Goal: Task Accomplishment & Management: Use online tool/utility

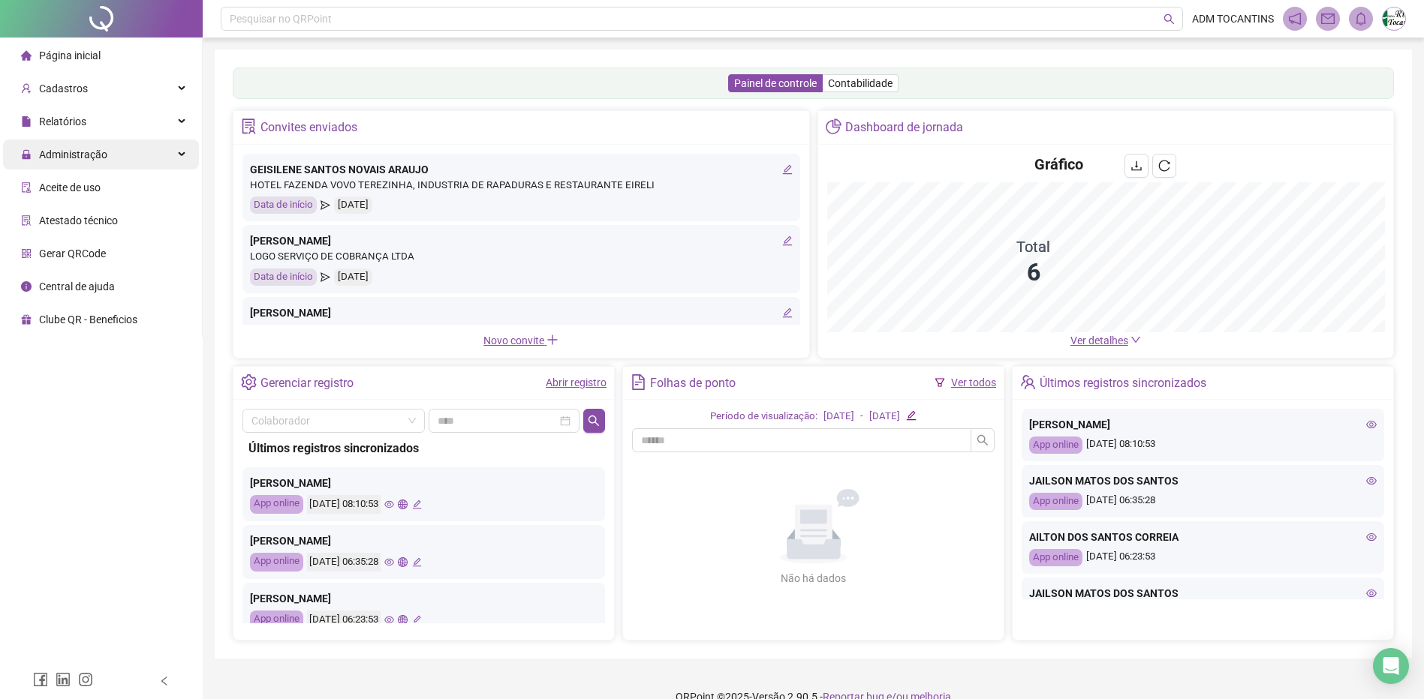
click at [183, 155] on icon at bounding box center [183, 155] width 8 height 0
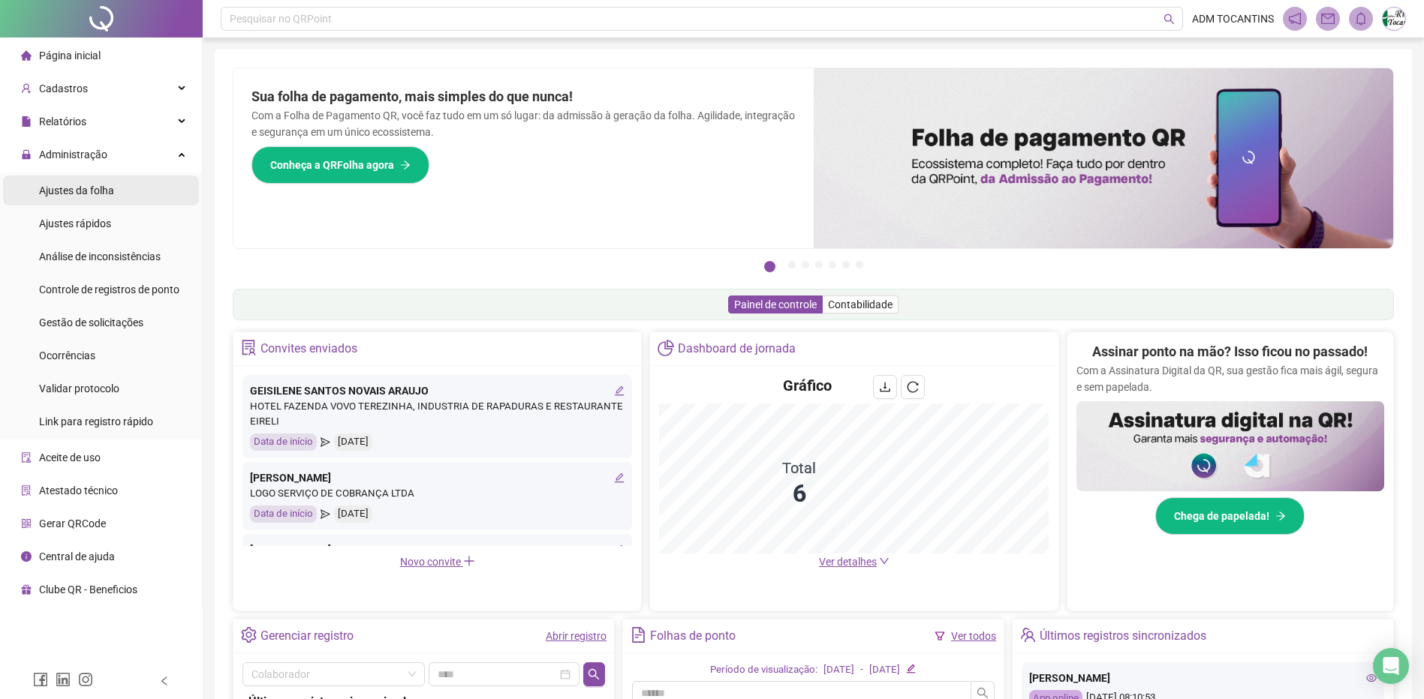
click at [98, 188] on span "Ajustes da folha" at bounding box center [76, 191] width 75 height 12
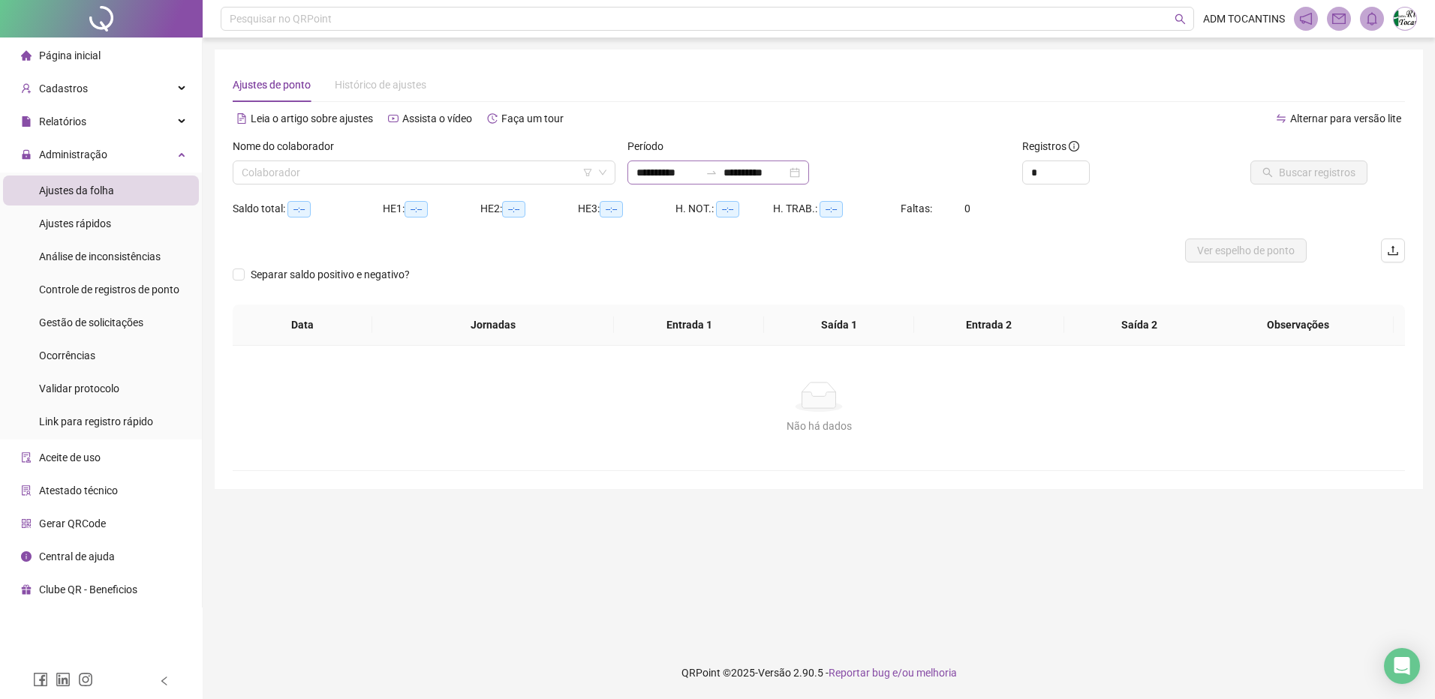
type input "**********"
click at [718, 173] on div at bounding box center [711, 173] width 24 height 12
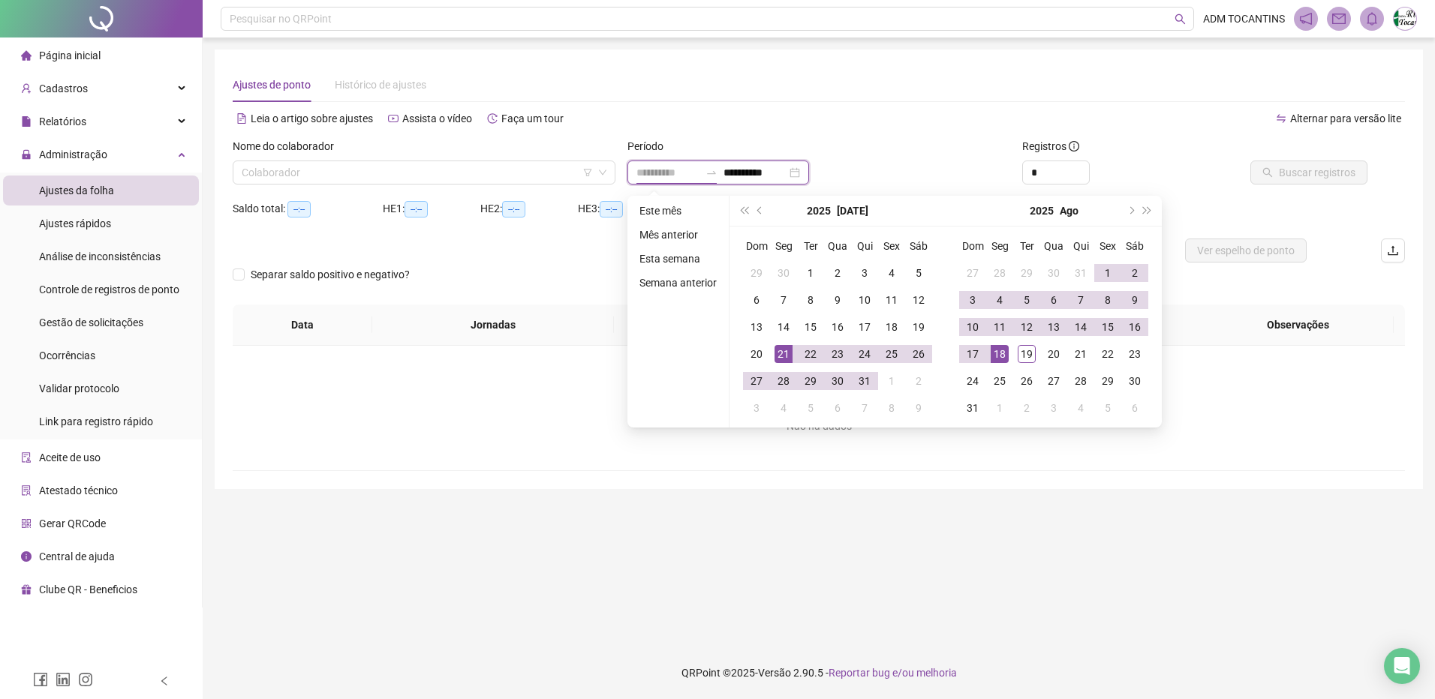
type input "**********"
click at [783, 358] on div "21" at bounding box center [783, 354] width 18 height 18
click at [1028, 358] on div "19" at bounding box center [1027, 354] width 18 height 18
type input "**********"
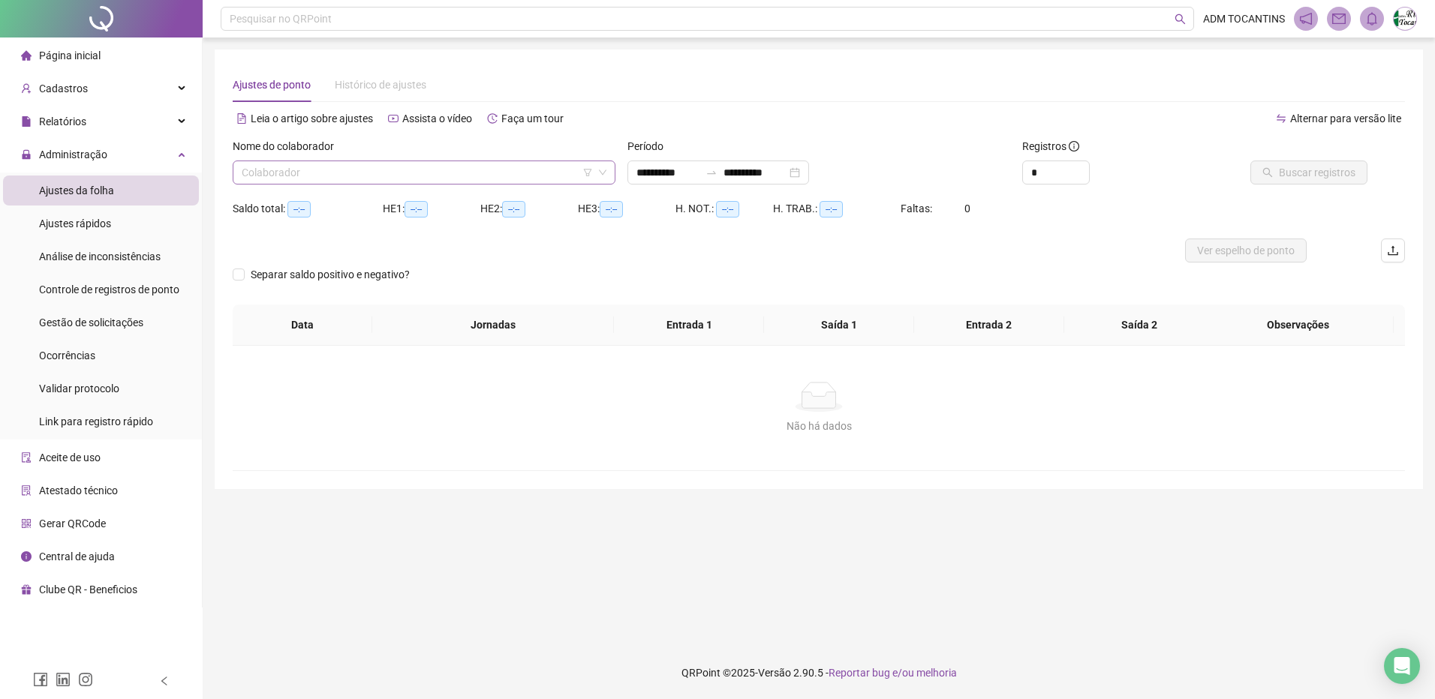
click at [343, 172] on input "search" at bounding box center [417, 172] width 351 height 23
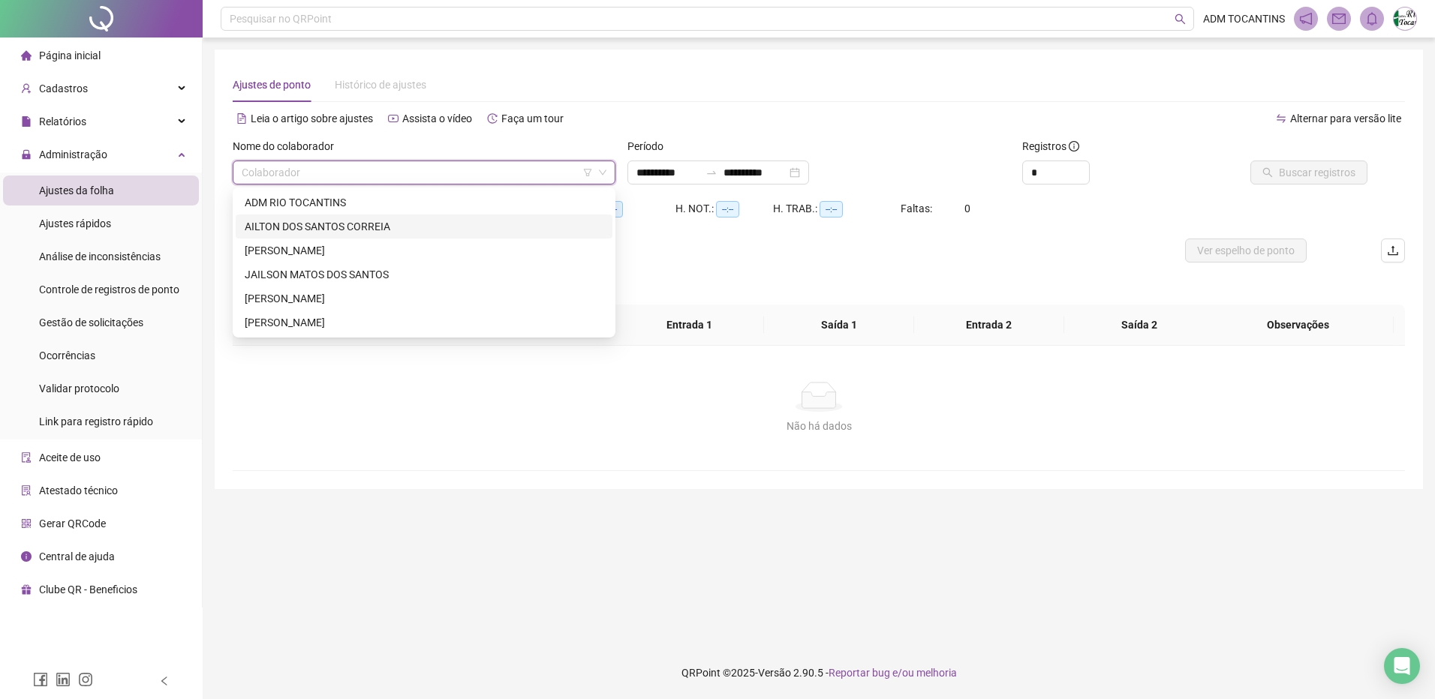
click at [349, 225] on div "AILTON DOS SANTOS CORREIA" at bounding box center [424, 226] width 359 height 17
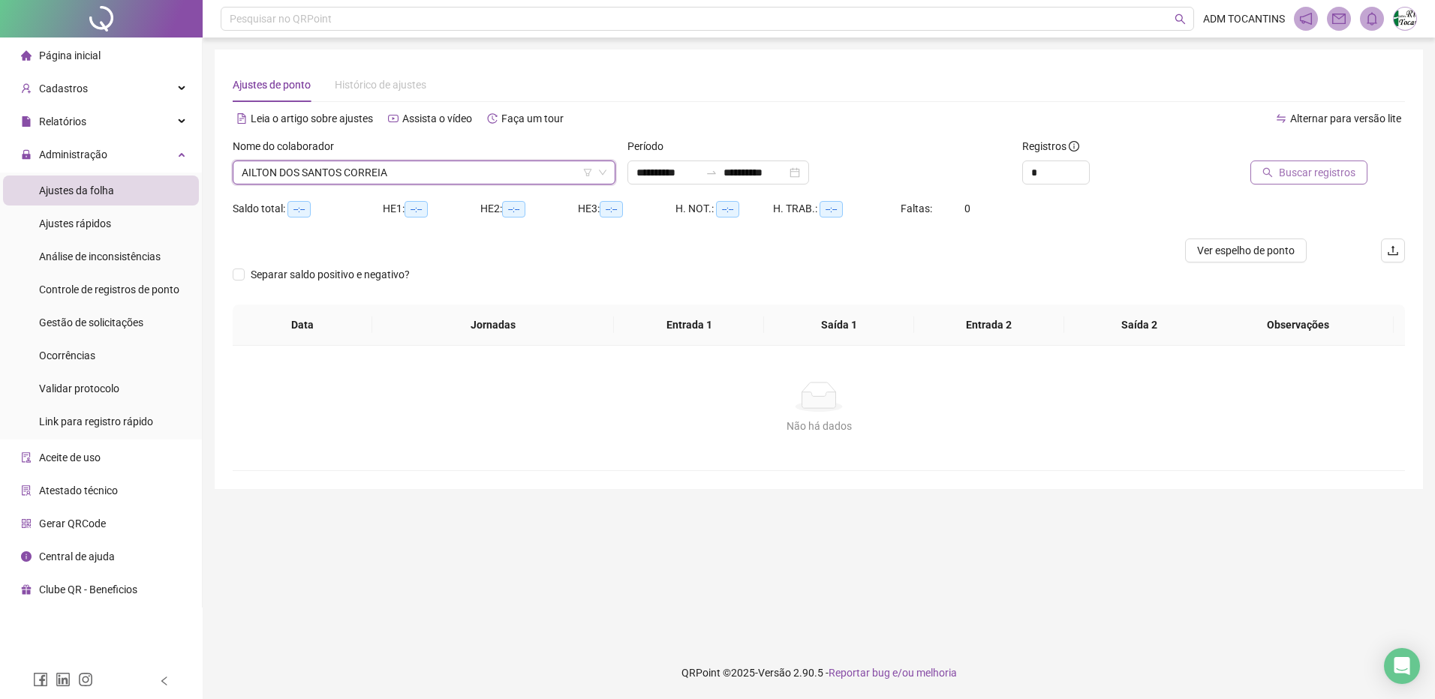
click at [1324, 175] on span "Buscar registros" at bounding box center [1317, 172] width 77 height 17
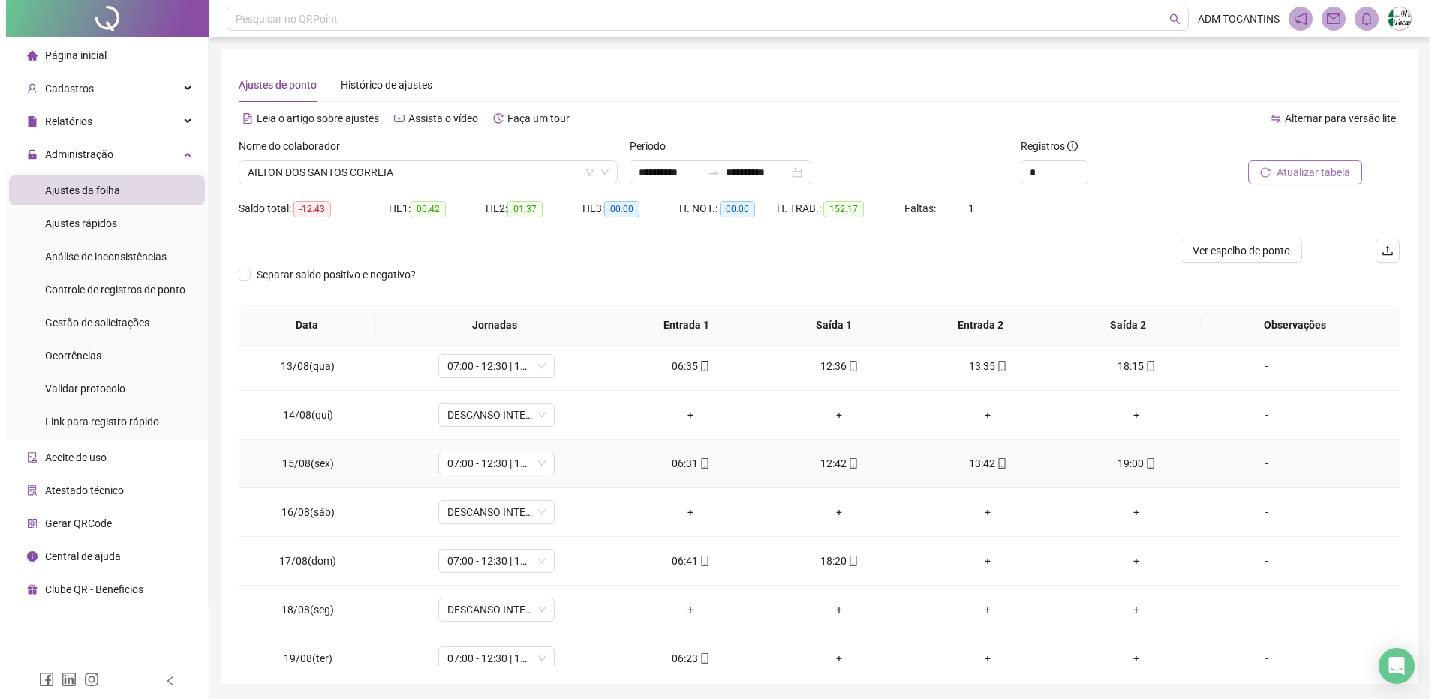
scroll to position [1143, 0]
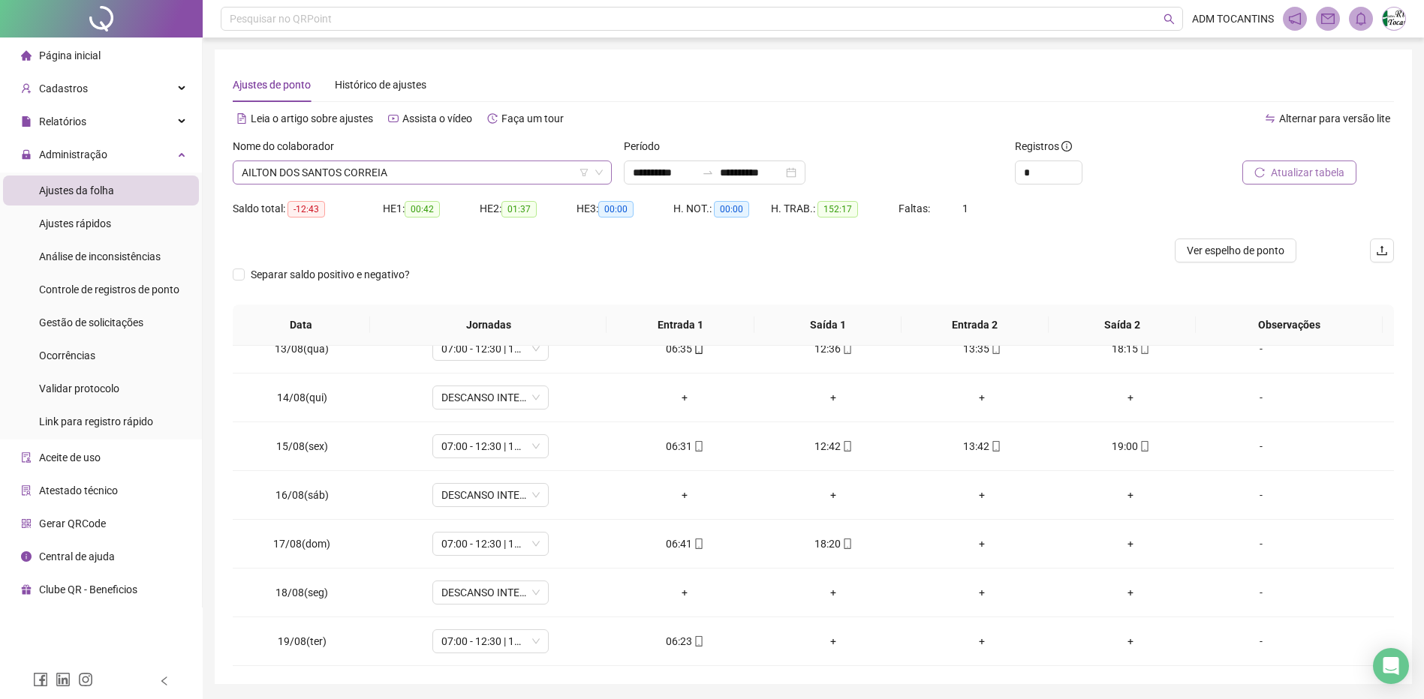
click at [355, 166] on span "AILTON DOS SANTOS CORREIA" at bounding box center [422, 172] width 361 height 23
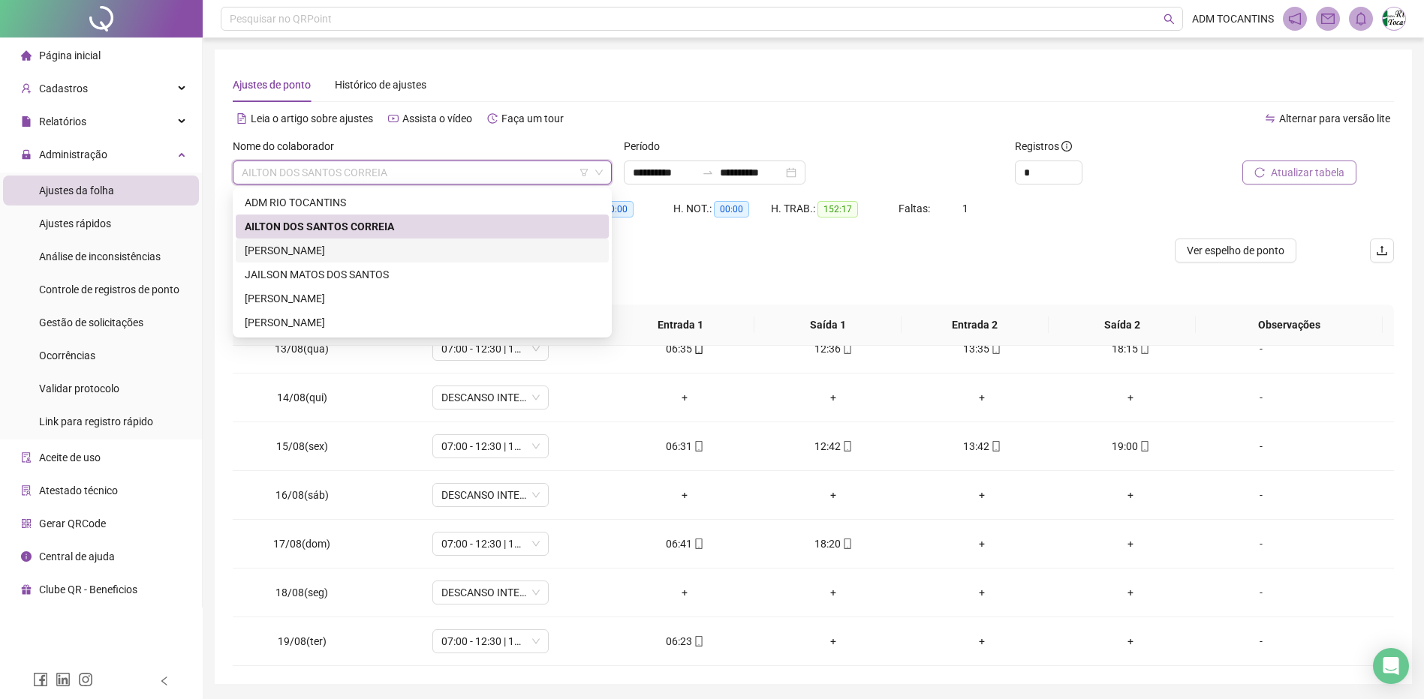
click at [358, 247] on div "[PERSON_NAME]" at bounding box center [422, 250] width 355 height 17
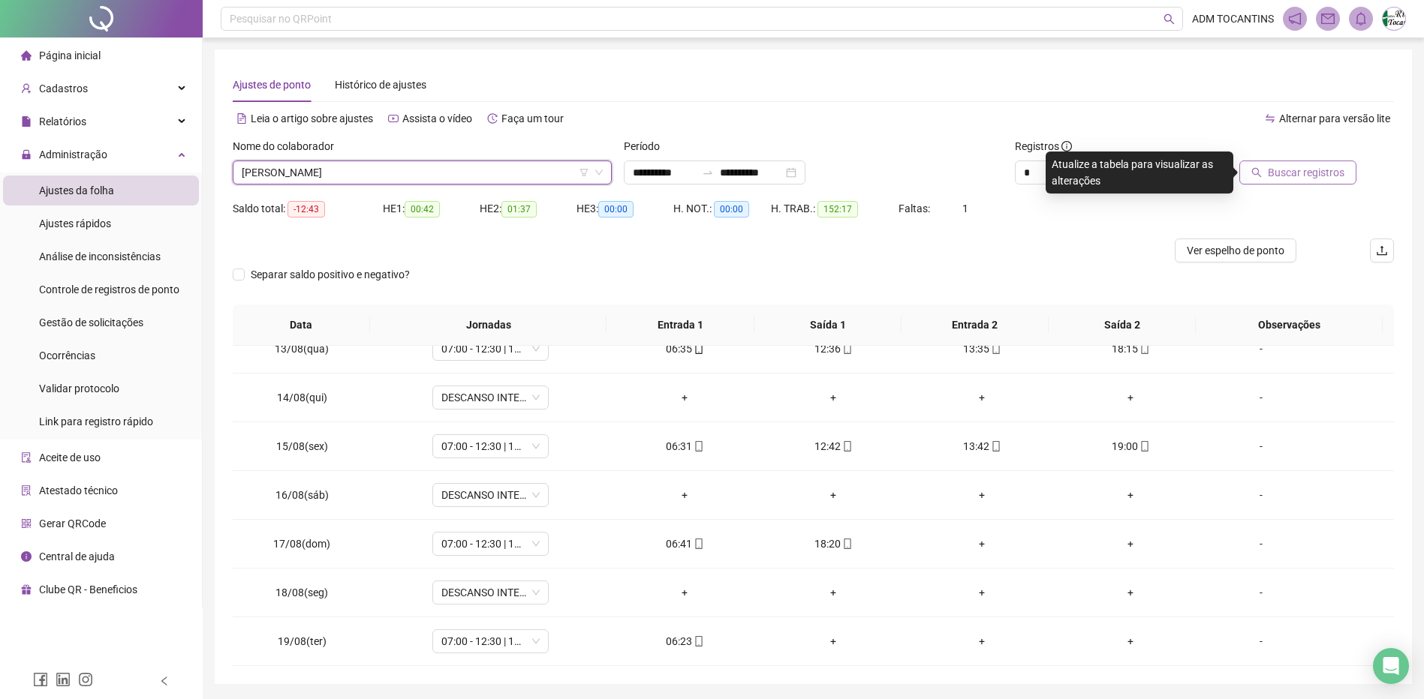
click at [1271, 175] on span "Buscar registros" at bounding box center [1306, 172] width 77 height 17
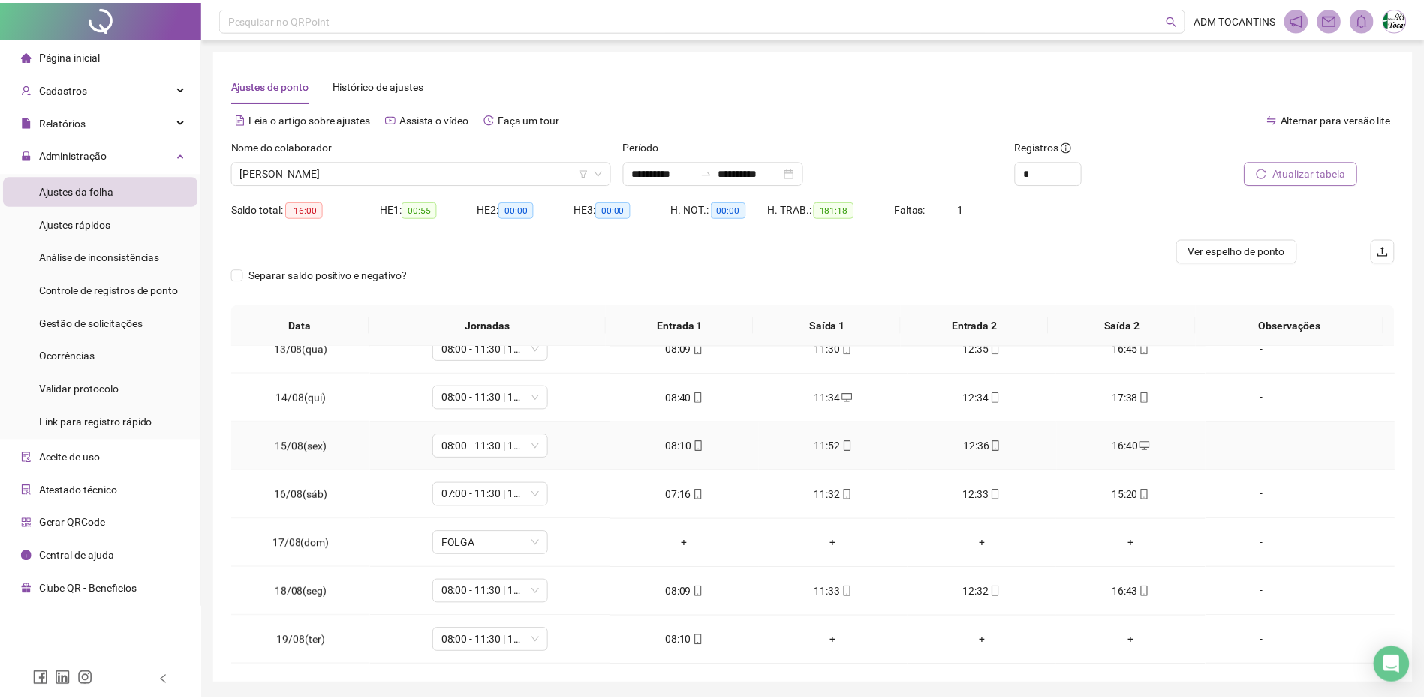
scroll to position [50, 0]
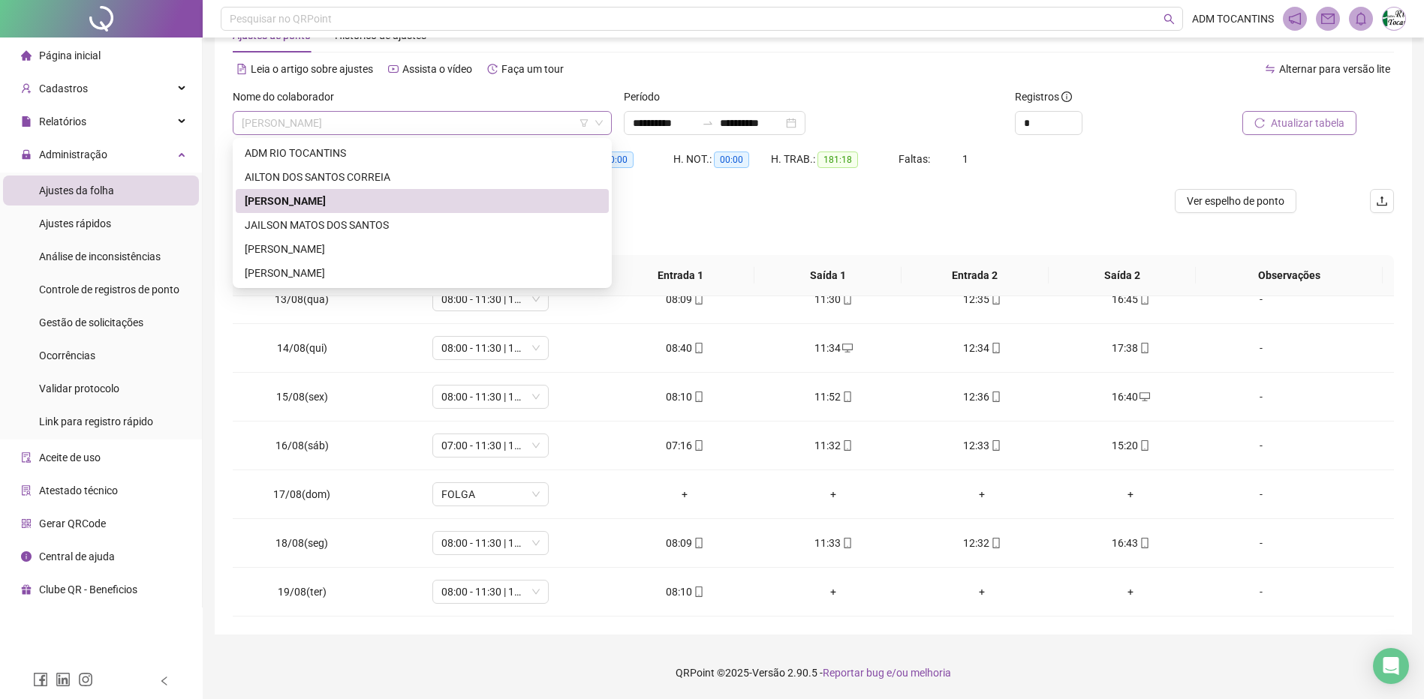
click at [402, 124] on span "[PERSON_NAME]" at bounding box center [422, 123] width 361 height 23
click at [402, 229] on div "JAILSON MATOS DOS SANTOS" at bounding box center [422, 225] width 355 height 17
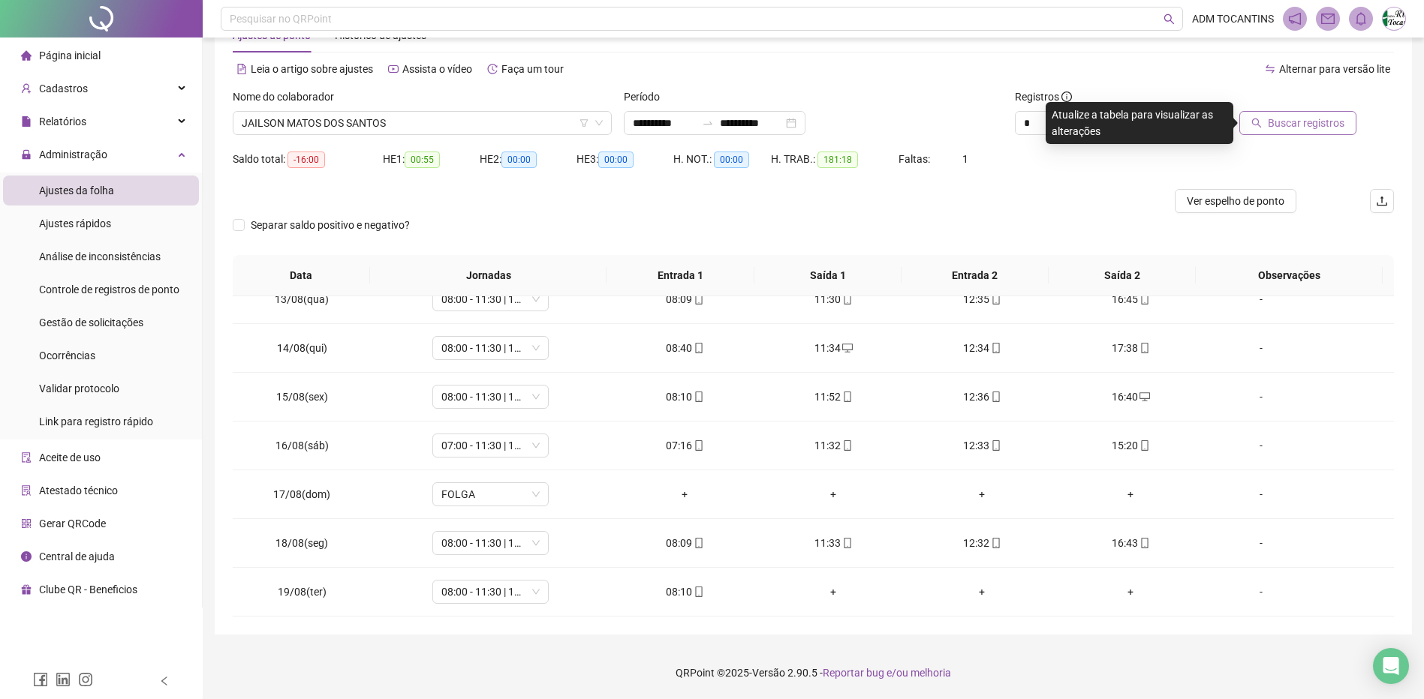
click at [1303, 121] on span "Buscar registros" at bounding box center [1306, 123] width 77 height 17
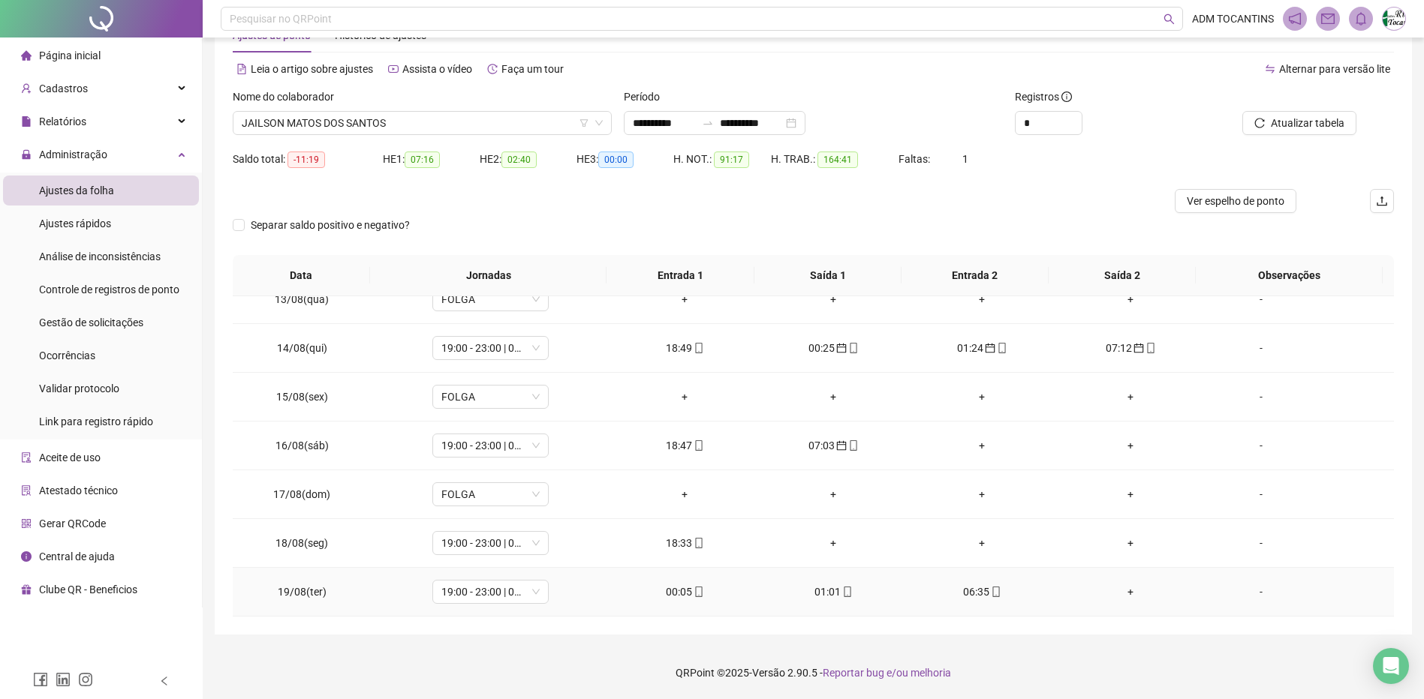
click at [682, 594] on div "00:05" at bounding box center [684, 592] width 125 height 17
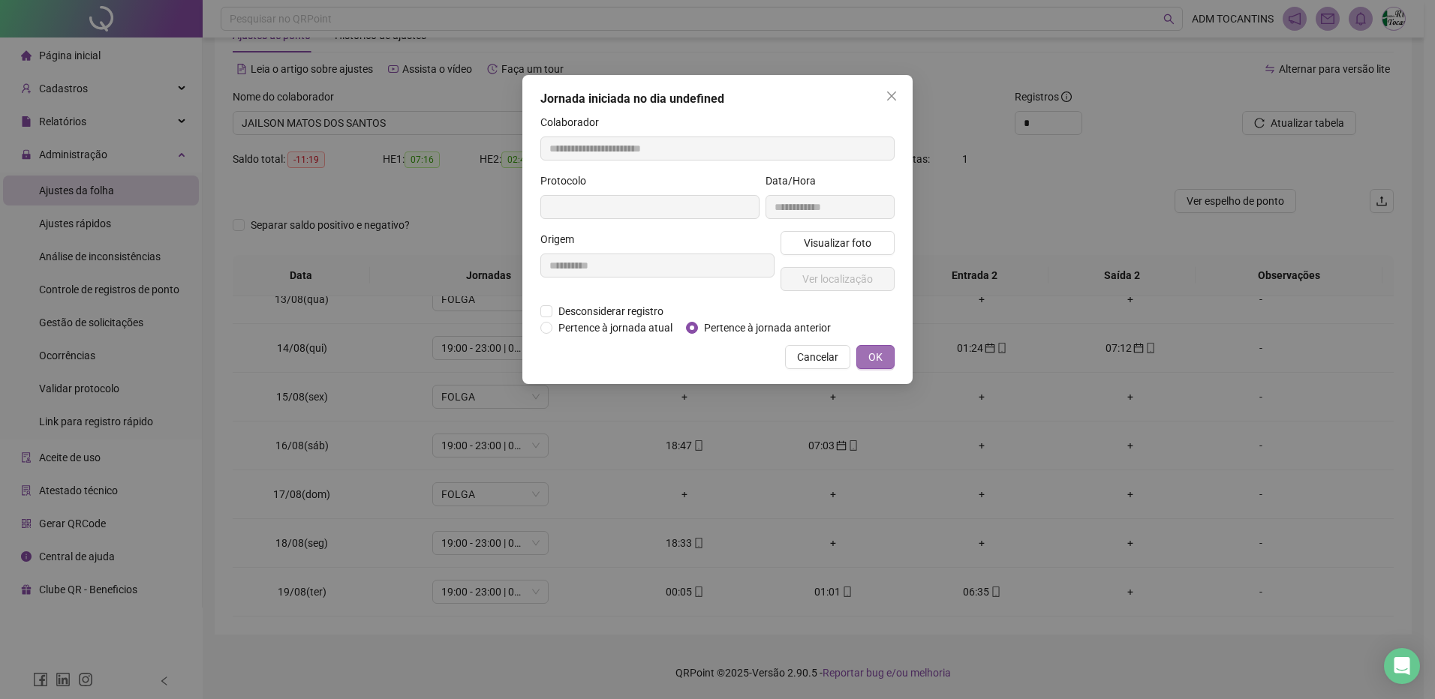
click at [873, 354] on span "OK" at bounding box center [875, 357] width 14 height 17
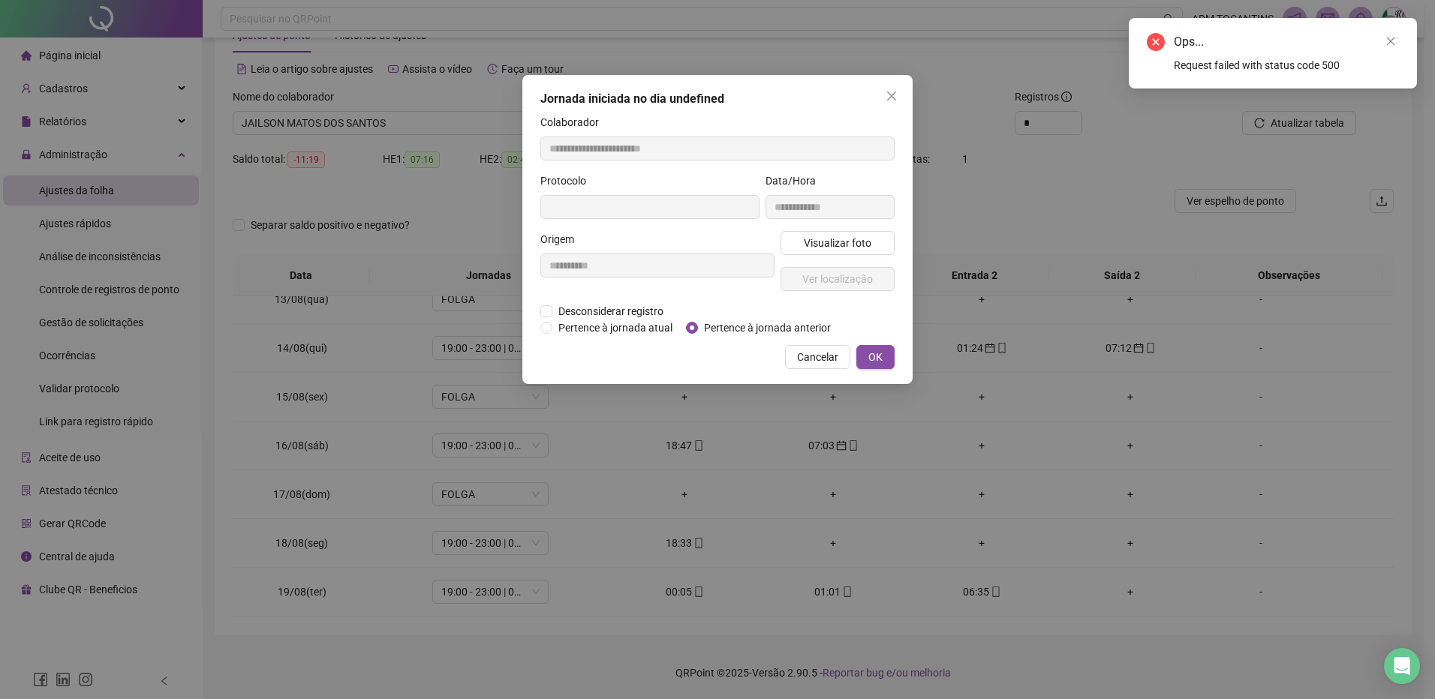
type input "**********"
click at [889, 356] on button "OK" at bounding box center [875, 359] width 38 height 24
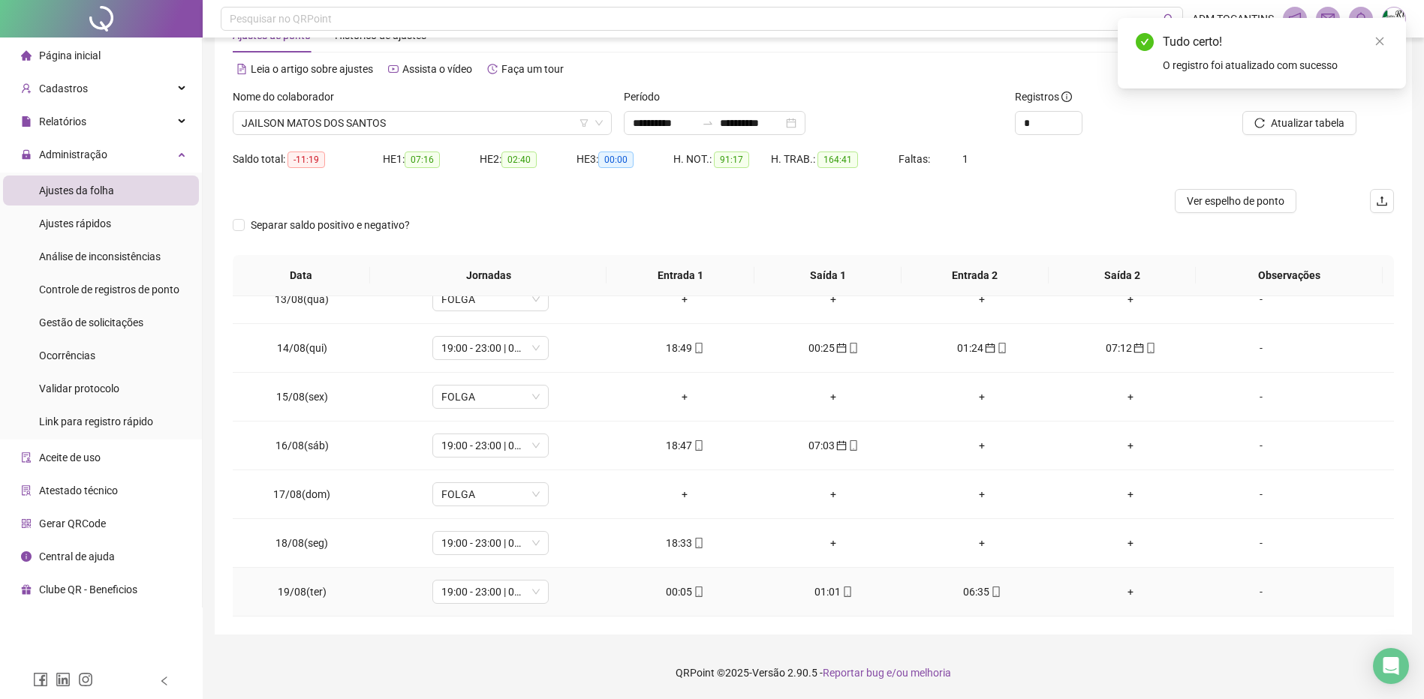
click at [824, 596] on div "01:01" at bounding box center [833, 592] width 125 height 17
type input "**********"
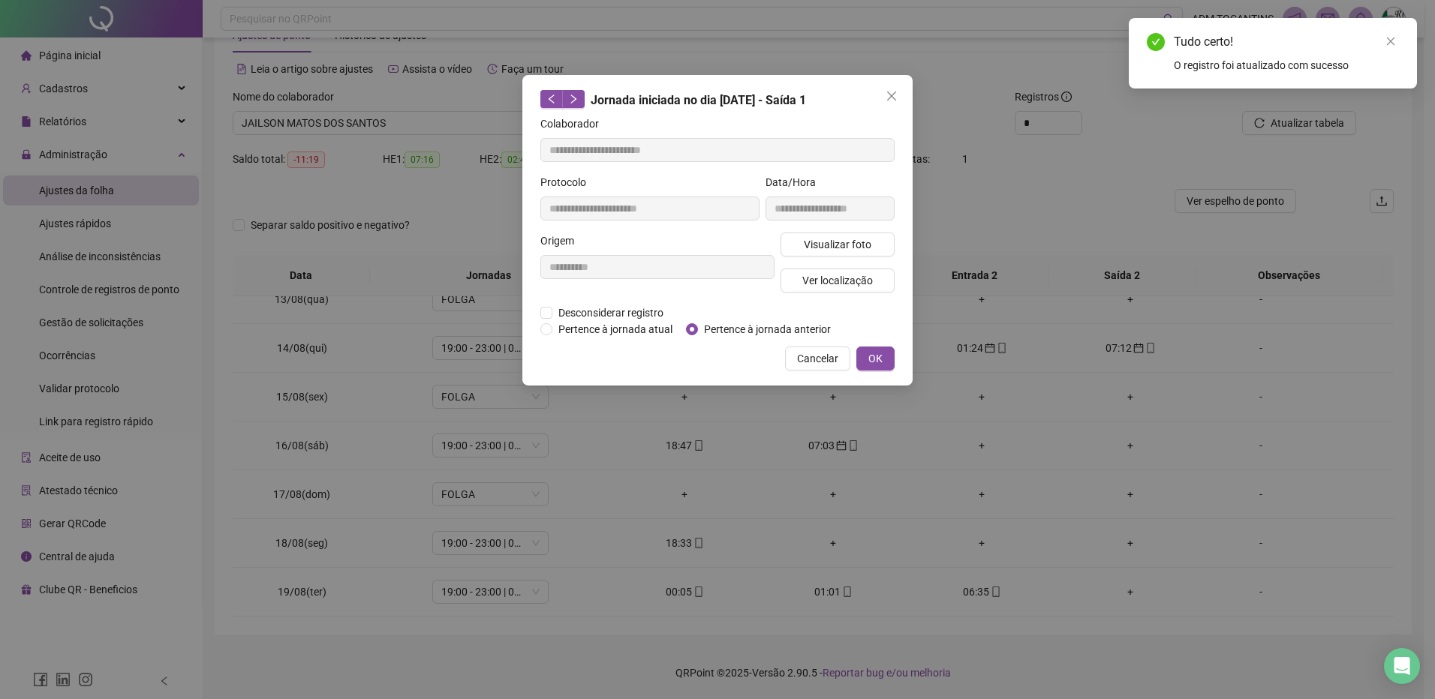
click at [882, 356] on span "OK" at bounding box center [875, 358] width 14 height 17
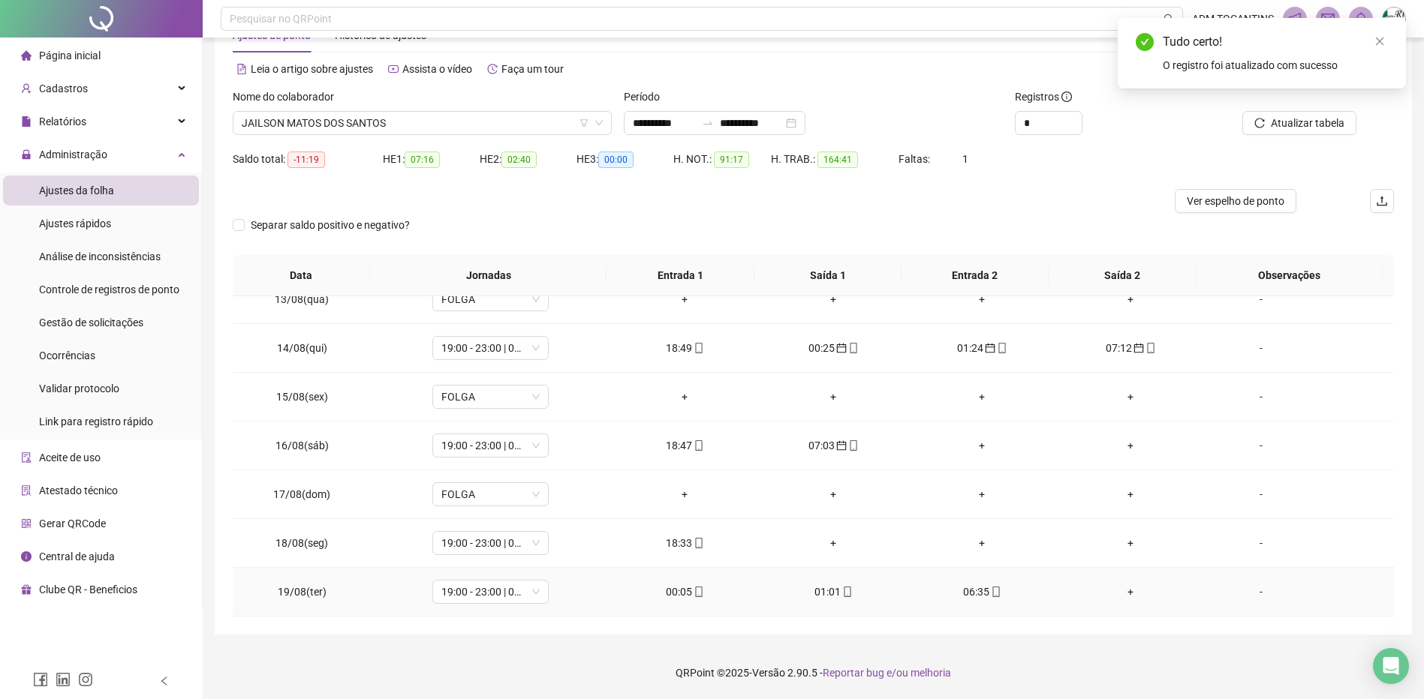
click at [967, 588] on div "06:35" at bounding box center [981, 592] width 125 height 17
type input "**********"
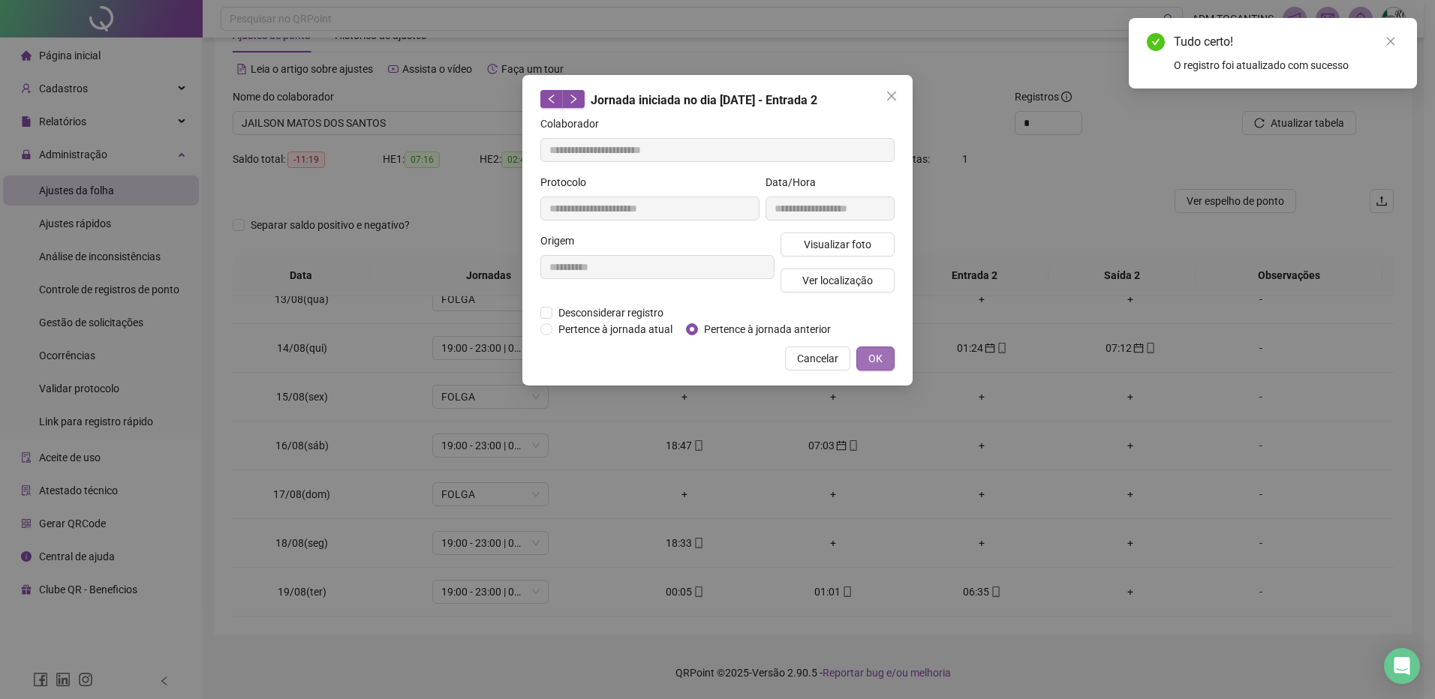
click at [880, 365] on span "OK" at bounding box center [875, 358] width 14 height 17
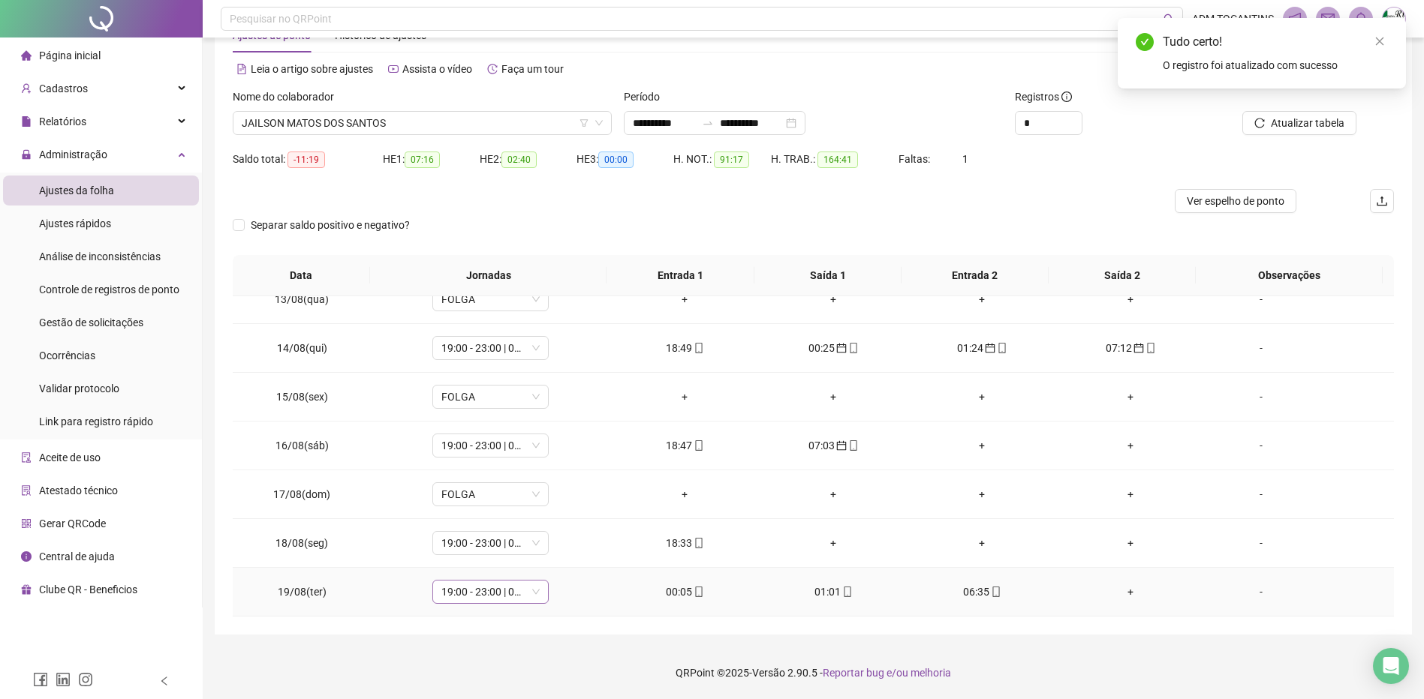
click at [477, 592] on span "19:00 - 23:00 | 00:00 - 07:00" at bounding box center [490, 592] width 98 height 23
type input "*****"
click at [473, 519] on div "Folga" at bounding box center [500, 512] width 99 height 17
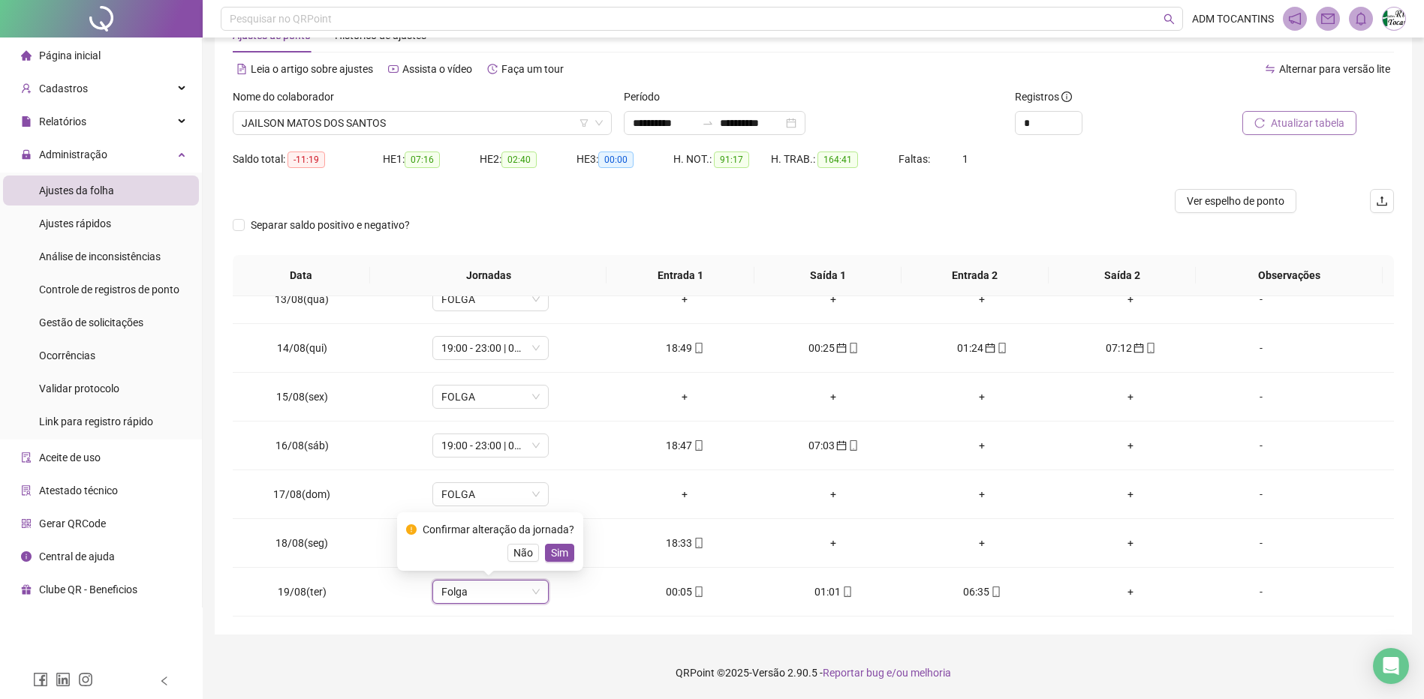
click at [1292, 119] on span "Atualizar tabela" at bounding box center [1308, 123] width 74 height 17
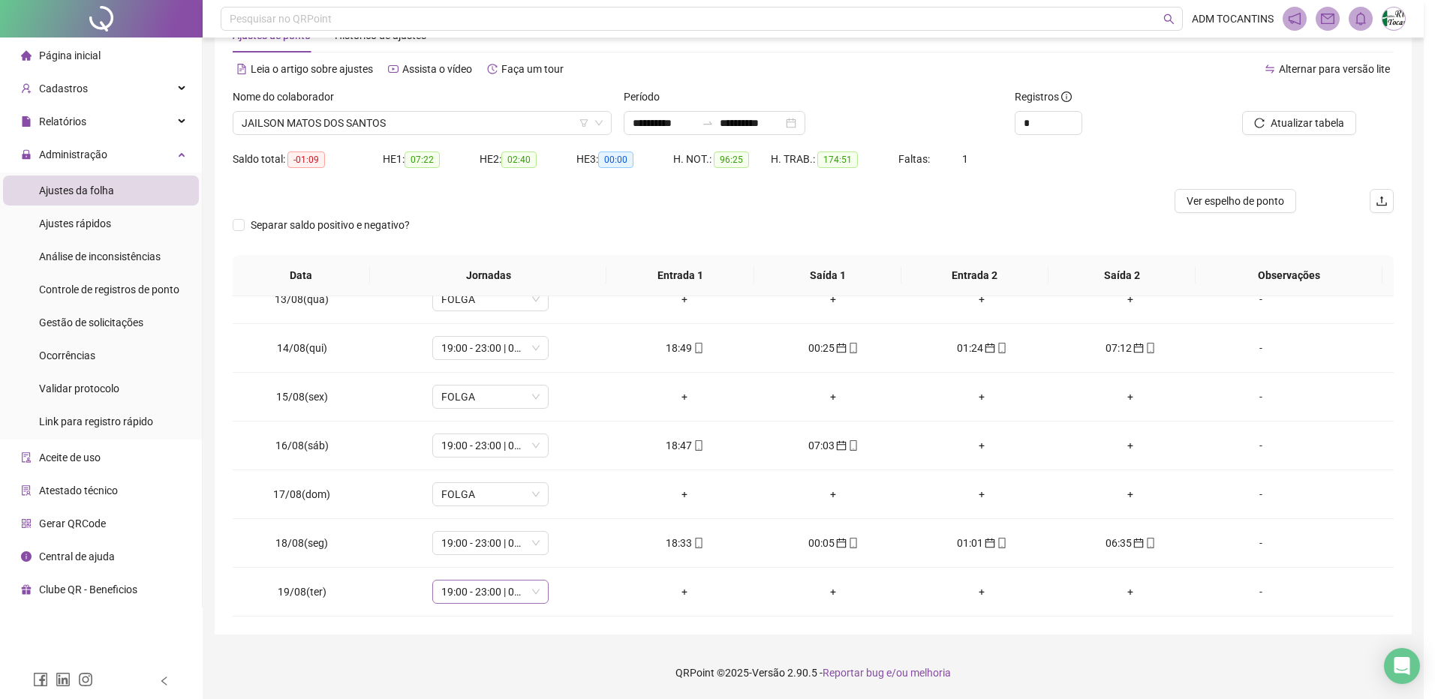
click at [471, 591] on span "19:00 - 23:00 | 00:00 - 07:00" at bounding box center [490, 592] width 98 height 23
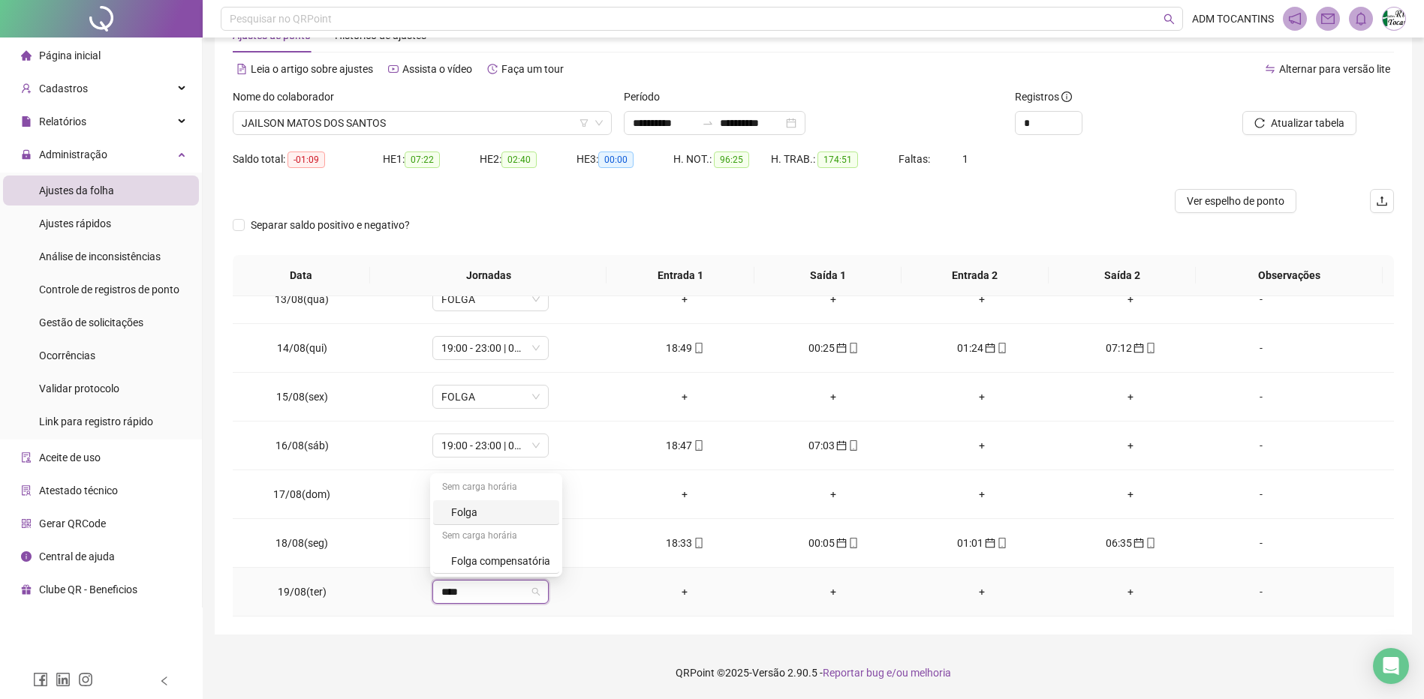
type input "*****"
click at [511, 516] on div "Folga" at bounding box center [500, 512] width 99 height 17
click at [569, 549] on button "Sim" at bounding box center [559, 553] width 29 height 18
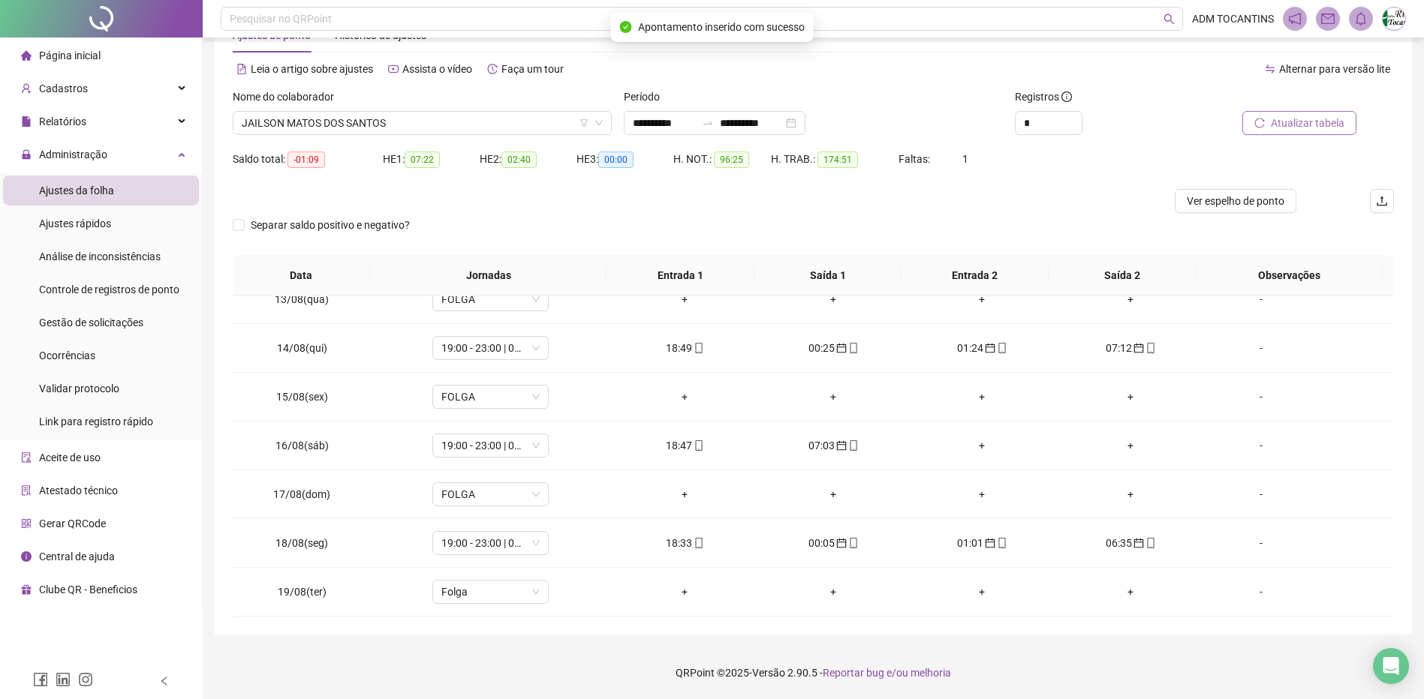
click at [1331, 119] on span "Atualizar tabela" at bounding box center [1308, 123] width 74 height 17
click at [396, 122] on span "JAILSON MATOS DOS SANTOS" at bounding box center [422, 123] width 361 height 23
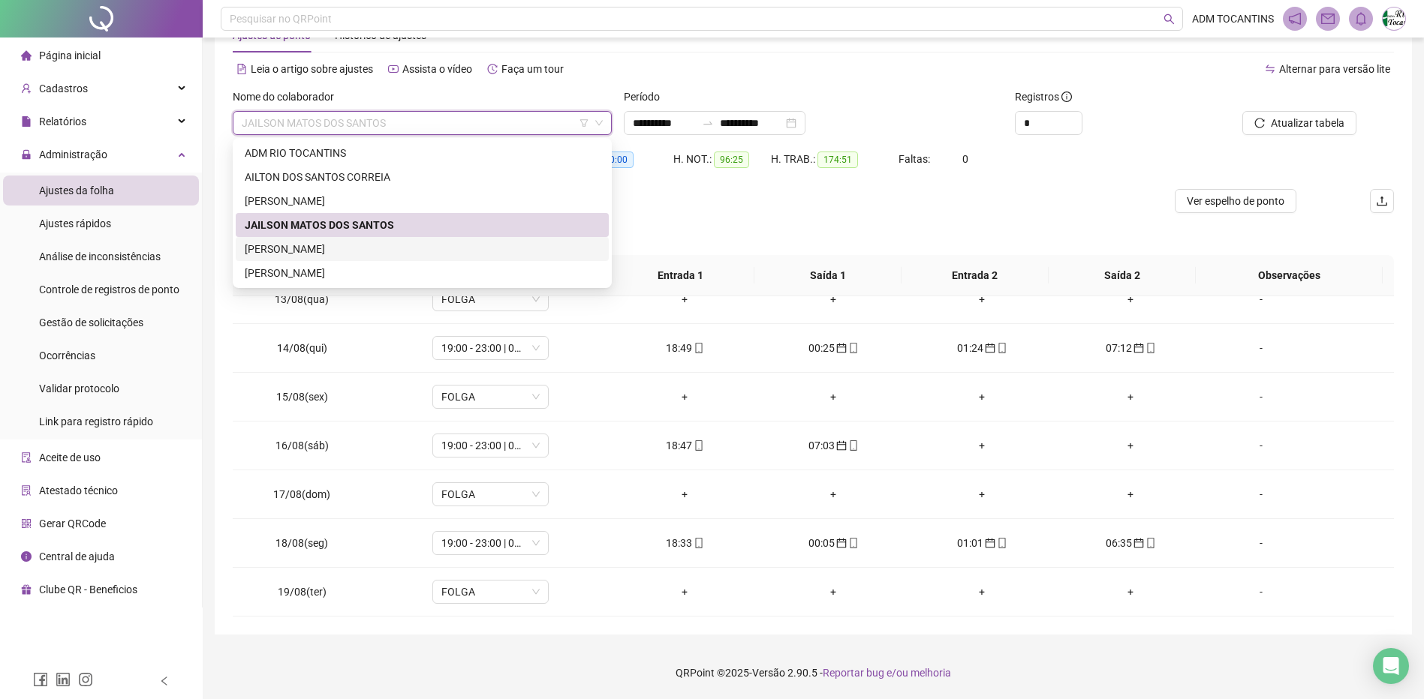
click at [377, 242] on div "[PERSON_NAME]" at bounding box center [422, 249] width 355 height 17
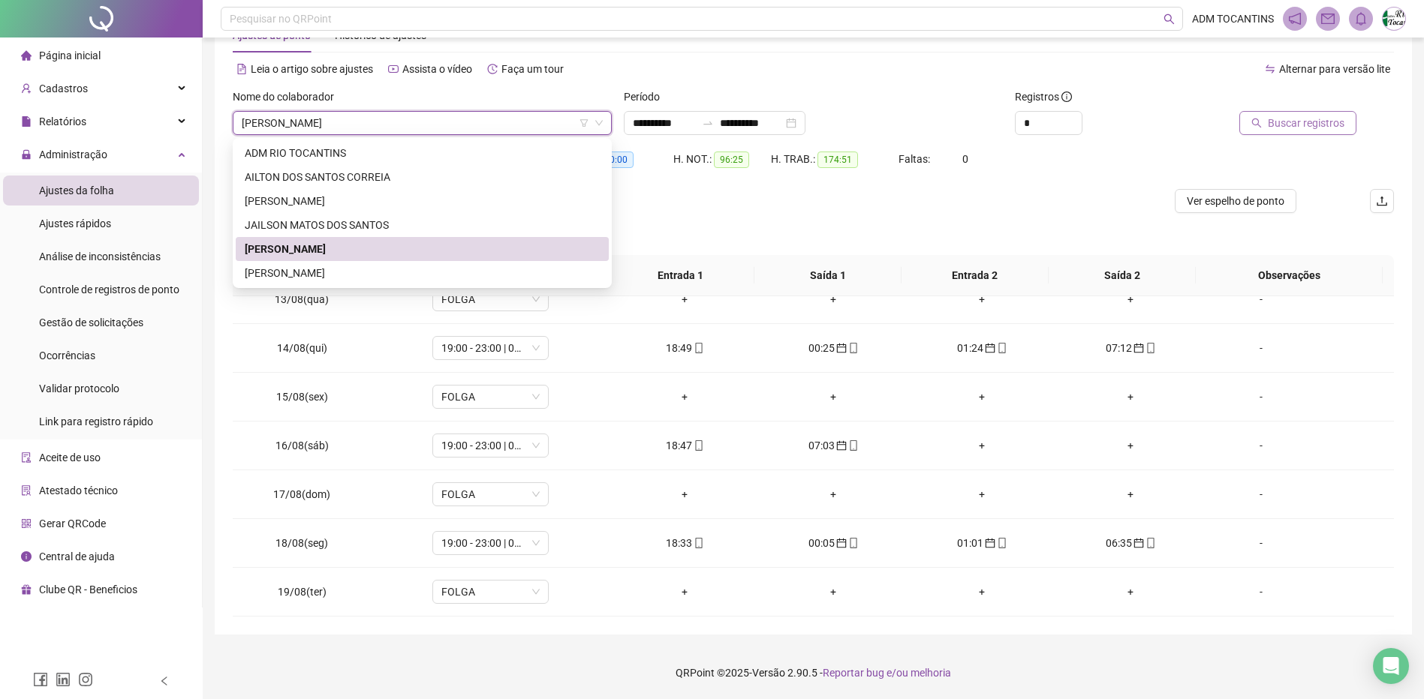
click at [1318, 125] on span "Buscar registros" at bounding box center [1306, 123] width 77 height 17
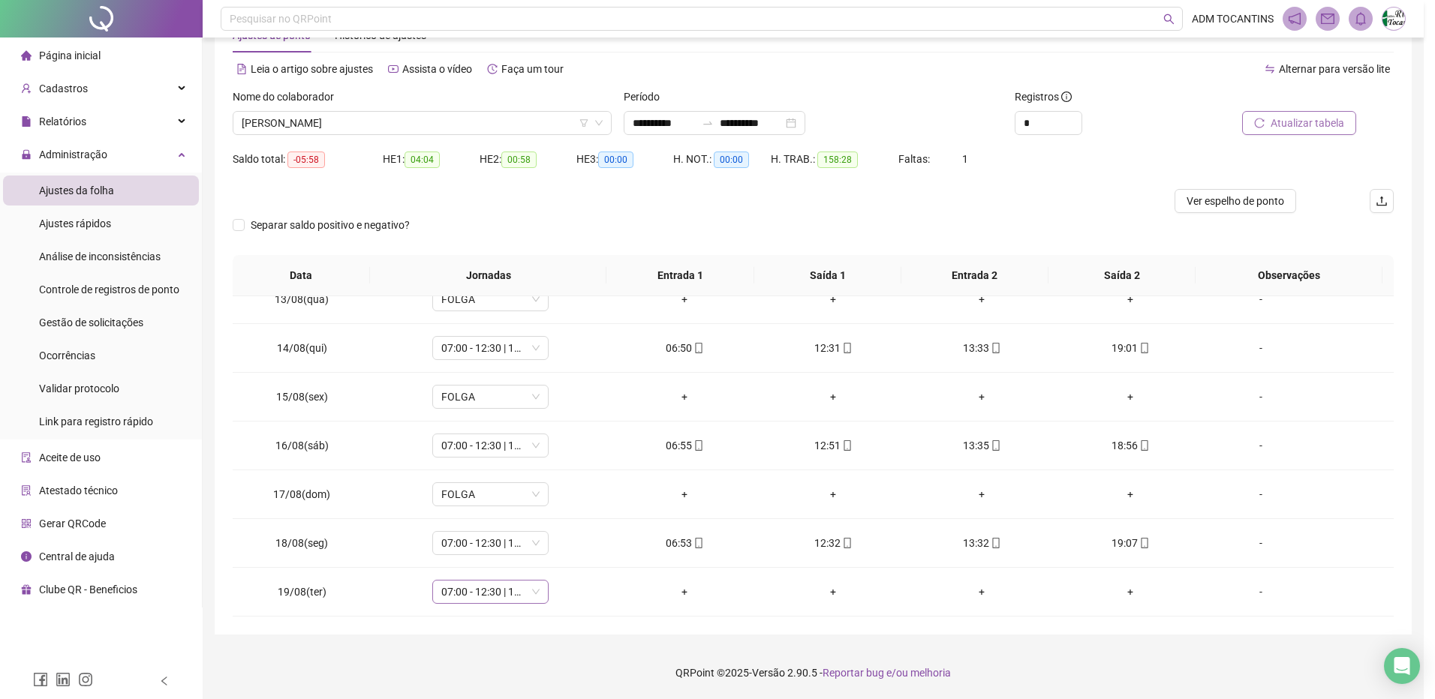
click at [464, 592] on span "07:00 - 12:30 | 13:30 - 19:00" at bounding box center [490, 592] width 98 height 23
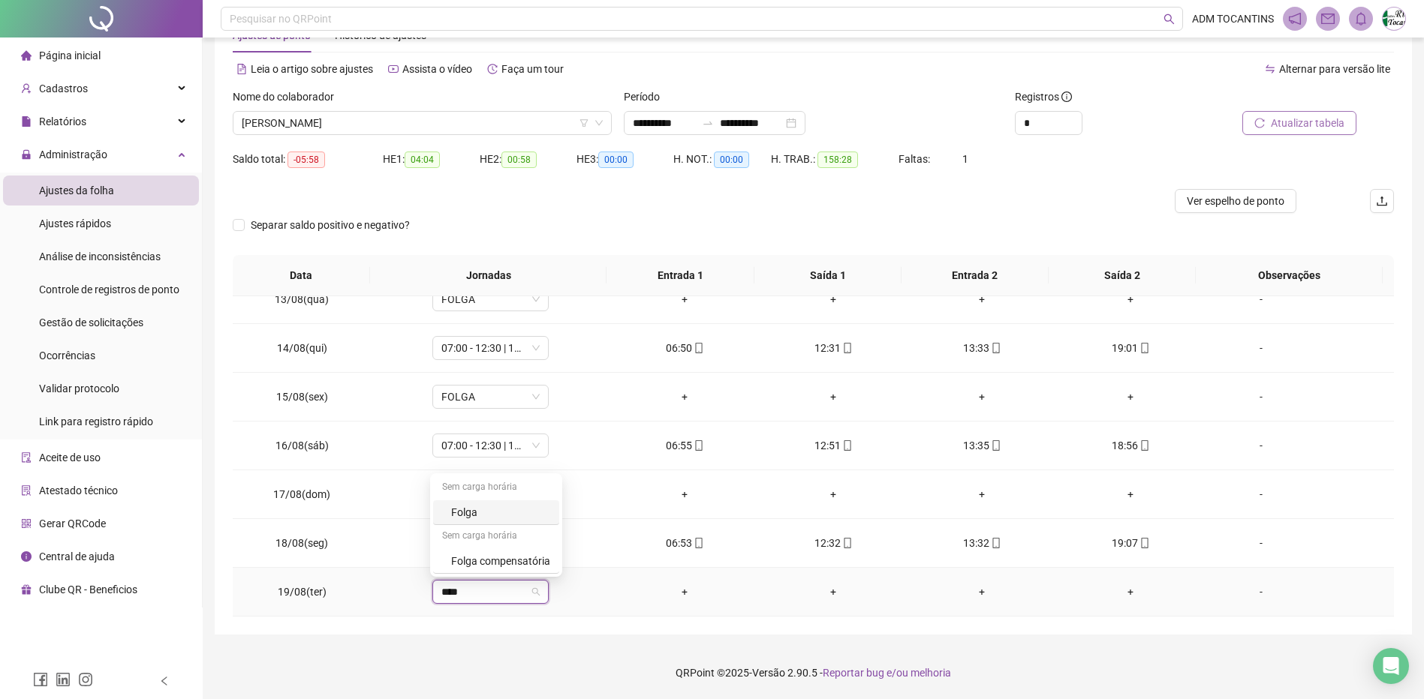
type input "*****"
click at [481, 516] on div "Folga" at bounding box center [500, 512] width 99 height 17
click at [556, 555] on span "Sim" at bounding box center [559, 553] width 17 height 17
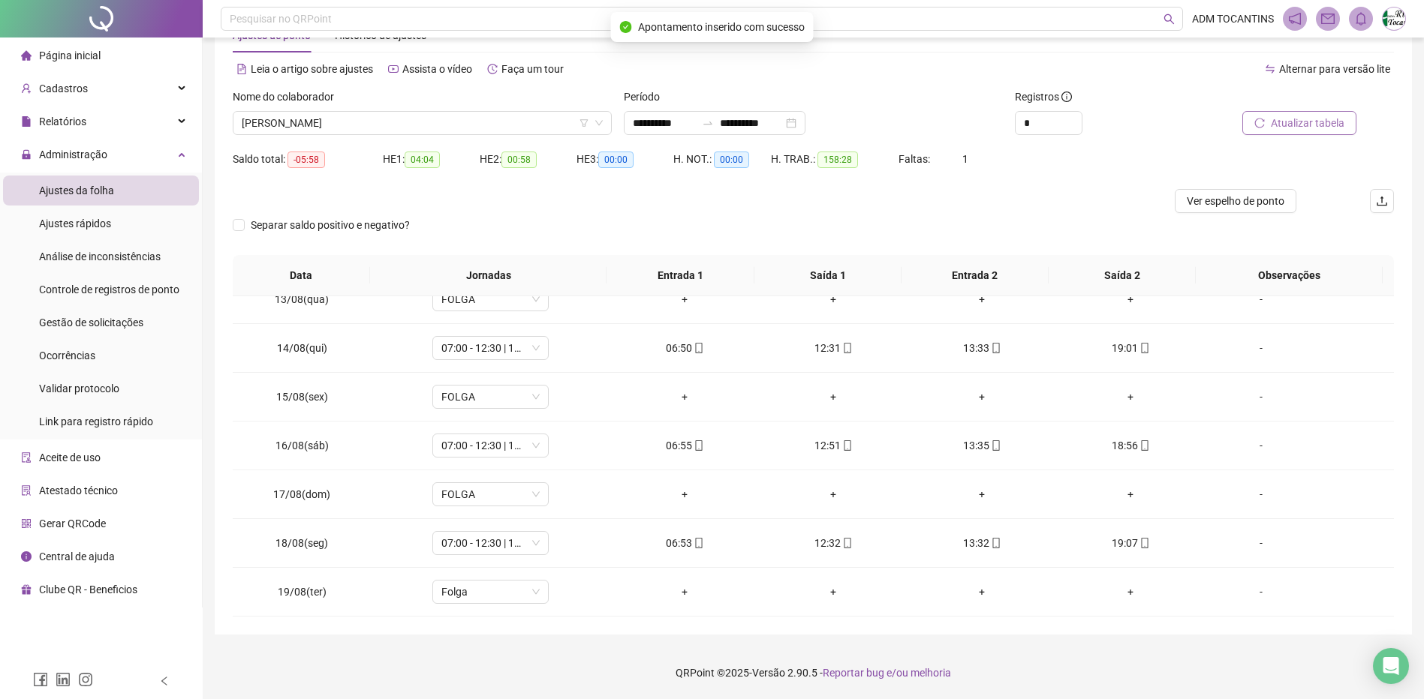
click at [1318, 128] on span "Atualizar tabela" at bounding box center [1308, 123] width 74 height 17
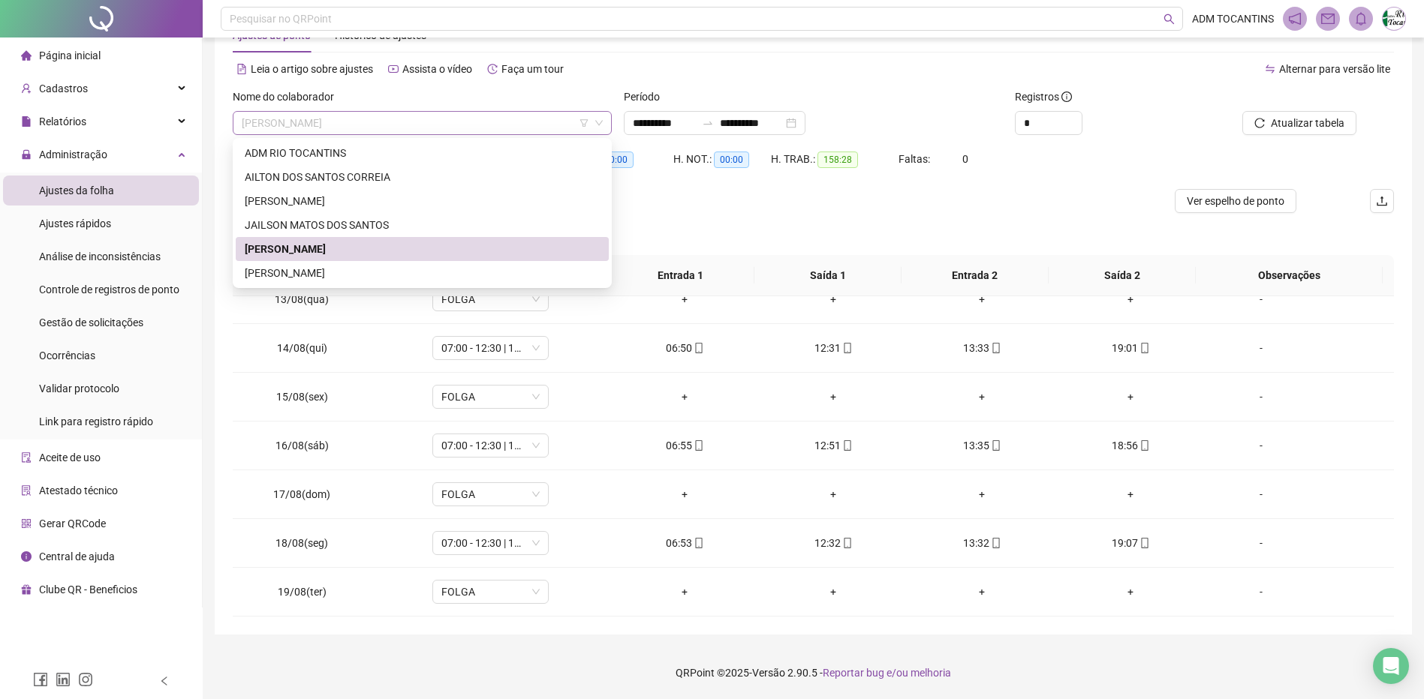
click at [376, 120] on span "[PERSON_NAME]" at bounding box center [422, 123] width 361 height 23
click at [372, 274] on div "[PERSON_NAME]" at bounding box center [422, 273] width 355 height 17
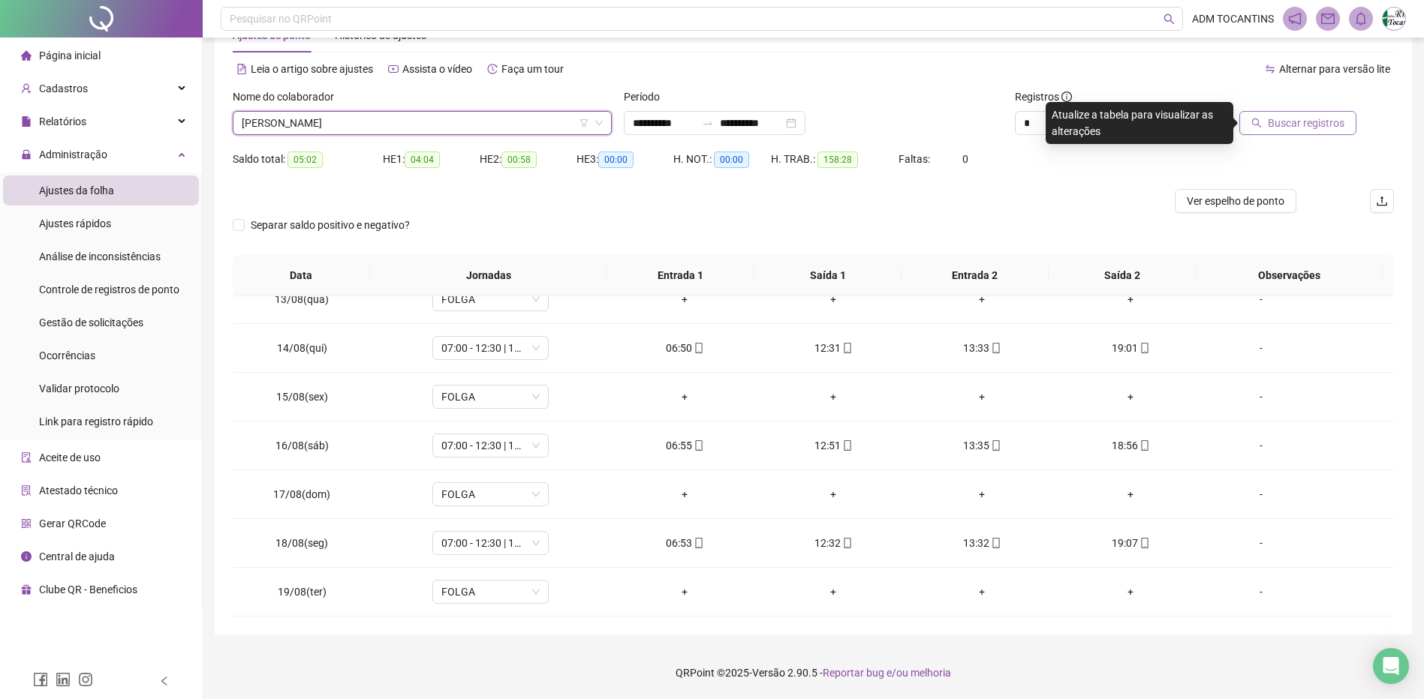
click at [1298, 117] on span "Buscar registros" at bounding box center [1306, 123] width 77 height 17
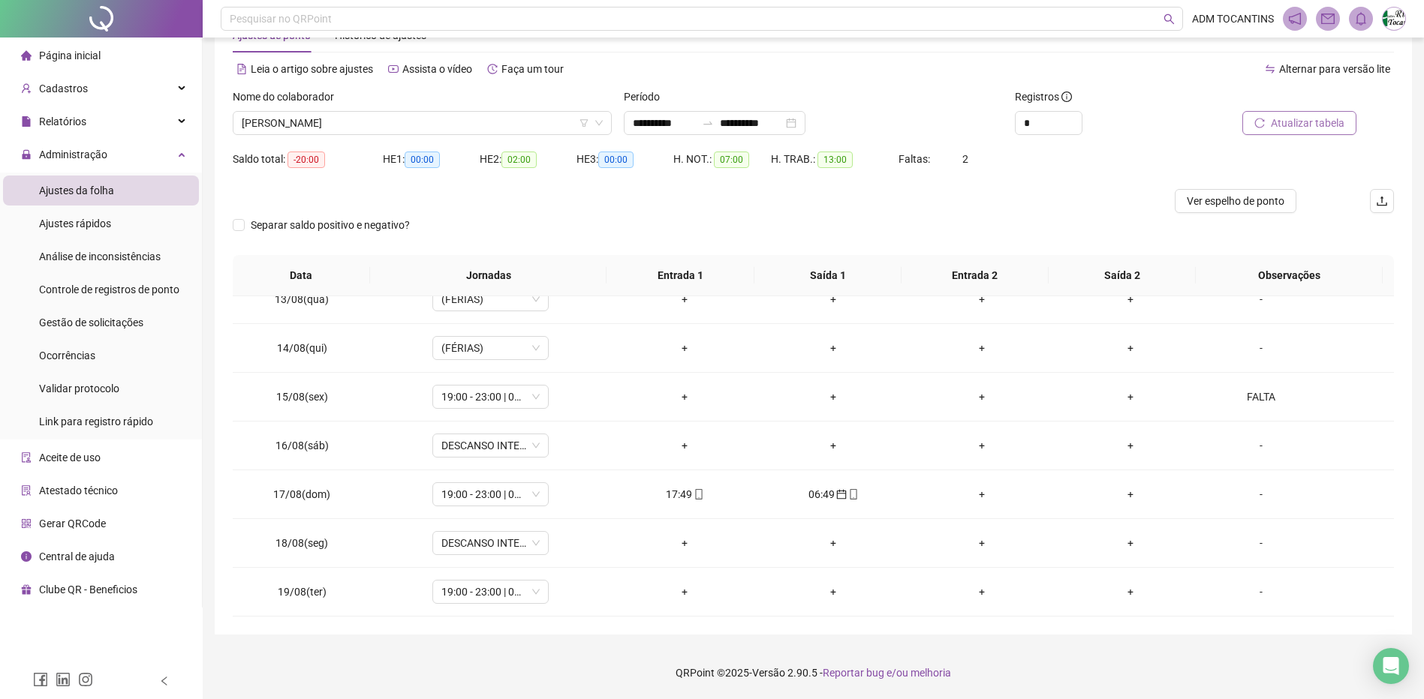
click at [82, 55] on span "Página inicial" at bounding box center [70, 56] width 62 height 12
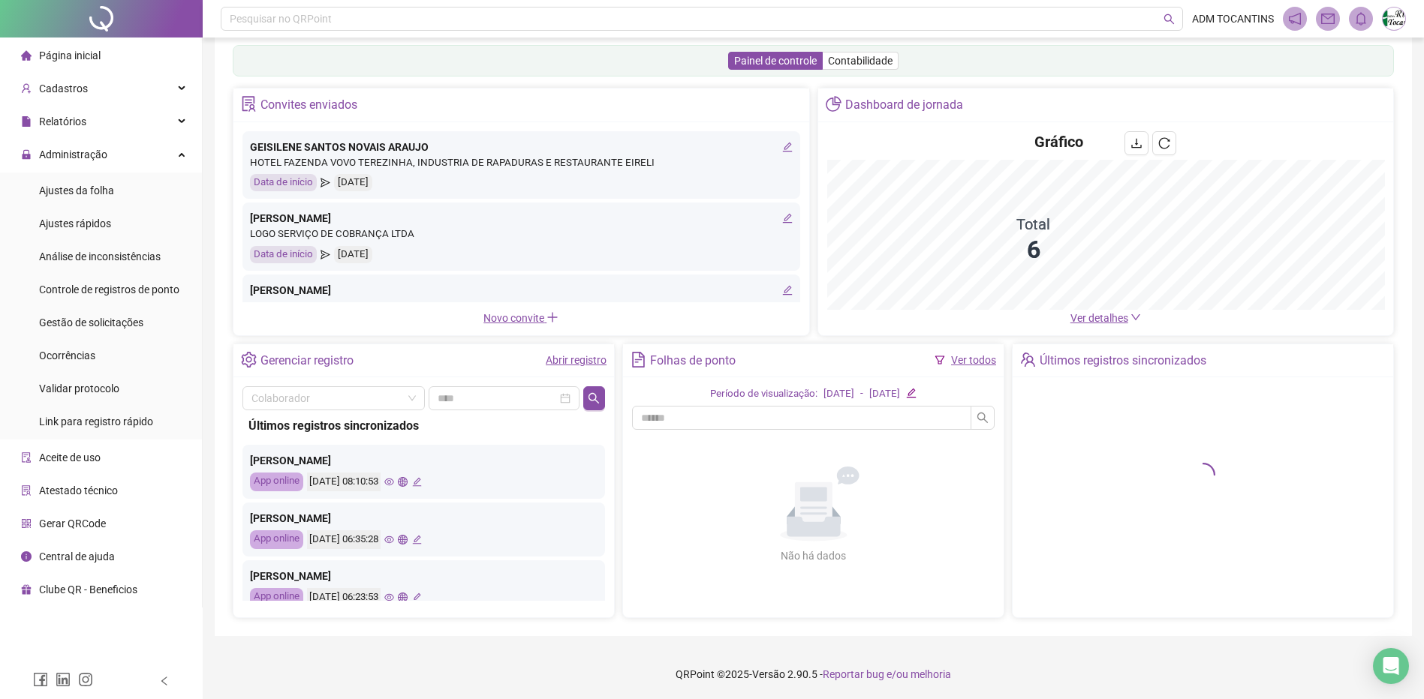
scroll to position [24, 0]
